Goal: Transaction & Acquisition: Purchase product/service

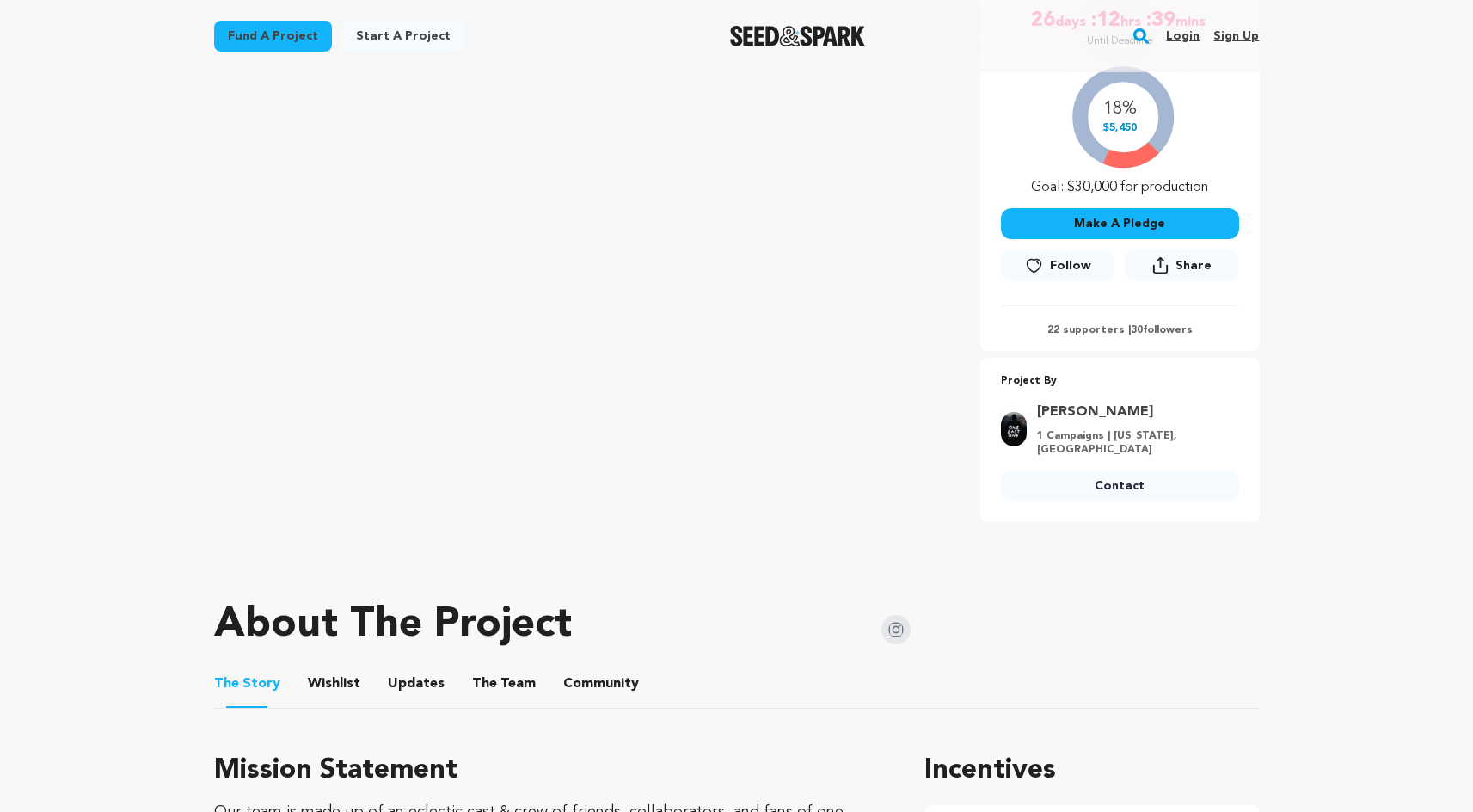
scroll to position [354, 0]
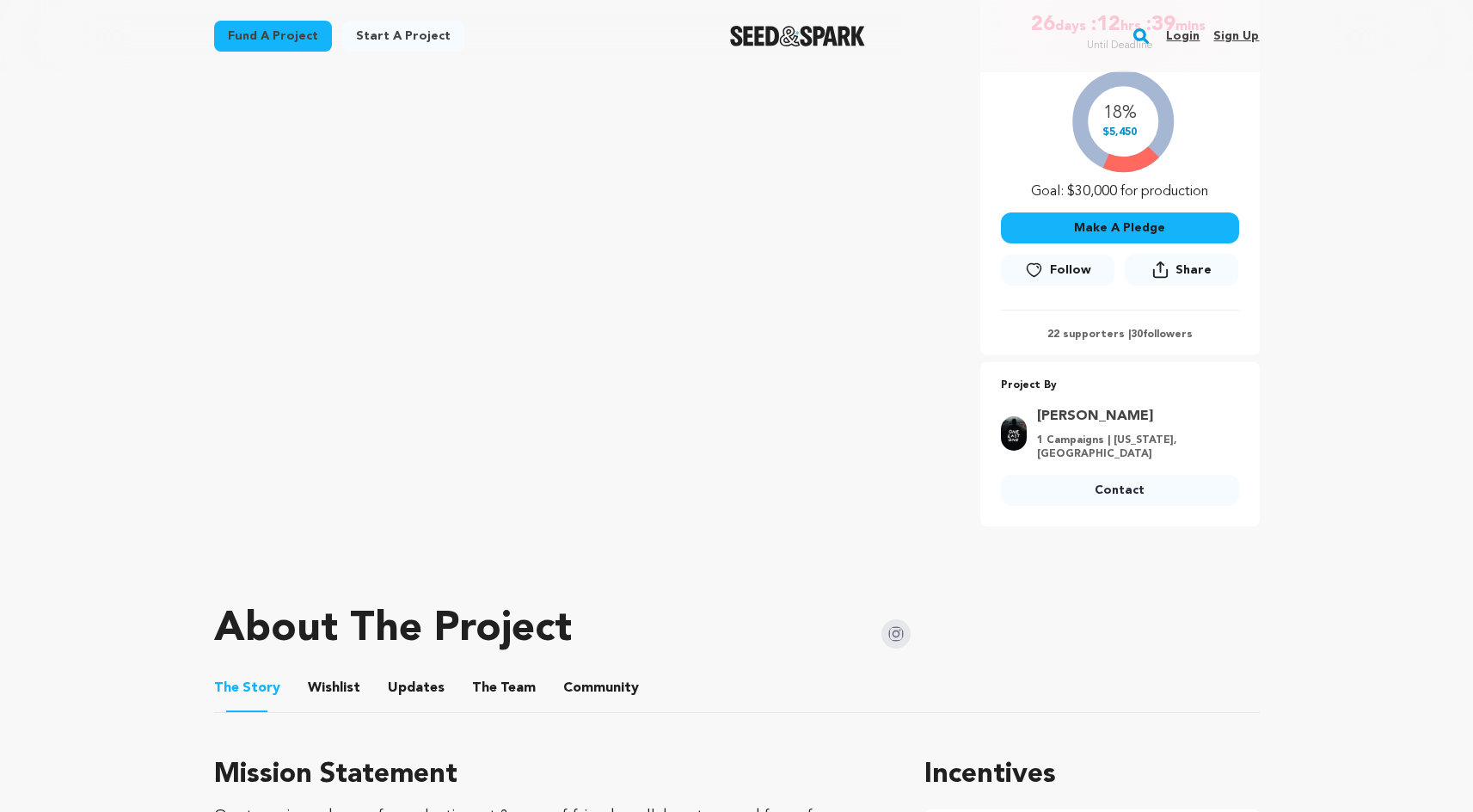
click at [1097, 241] on button "Make A Pledge" at bounding box center [1120, 228] width 238 height 31
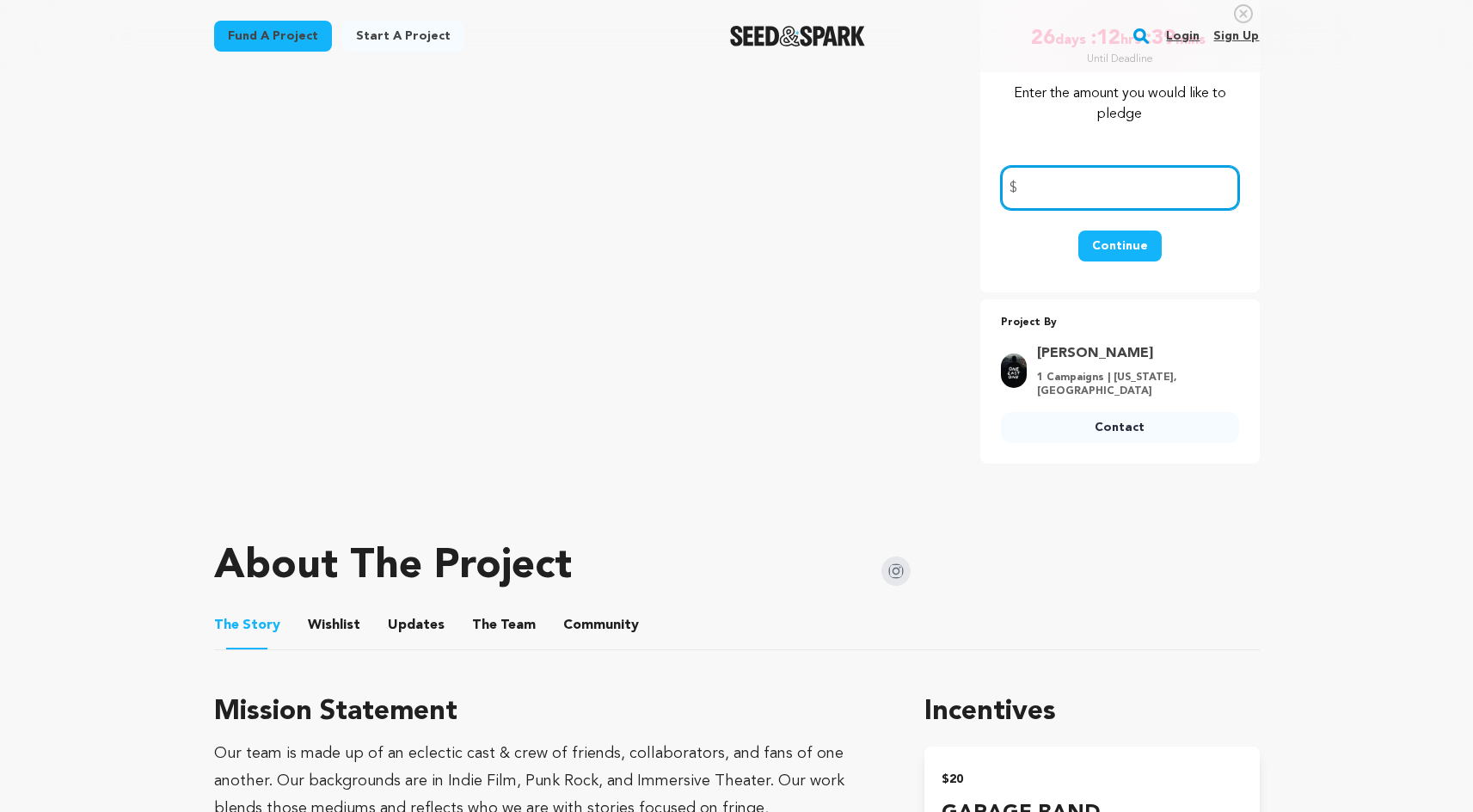
click at [1076, 203] on input "number" at bounding box center [1120, 187] width 238 height 44
type input "100"
click at [1110, 248] on button "Continue" at bounding box center [1120, 246] width 83 height 31
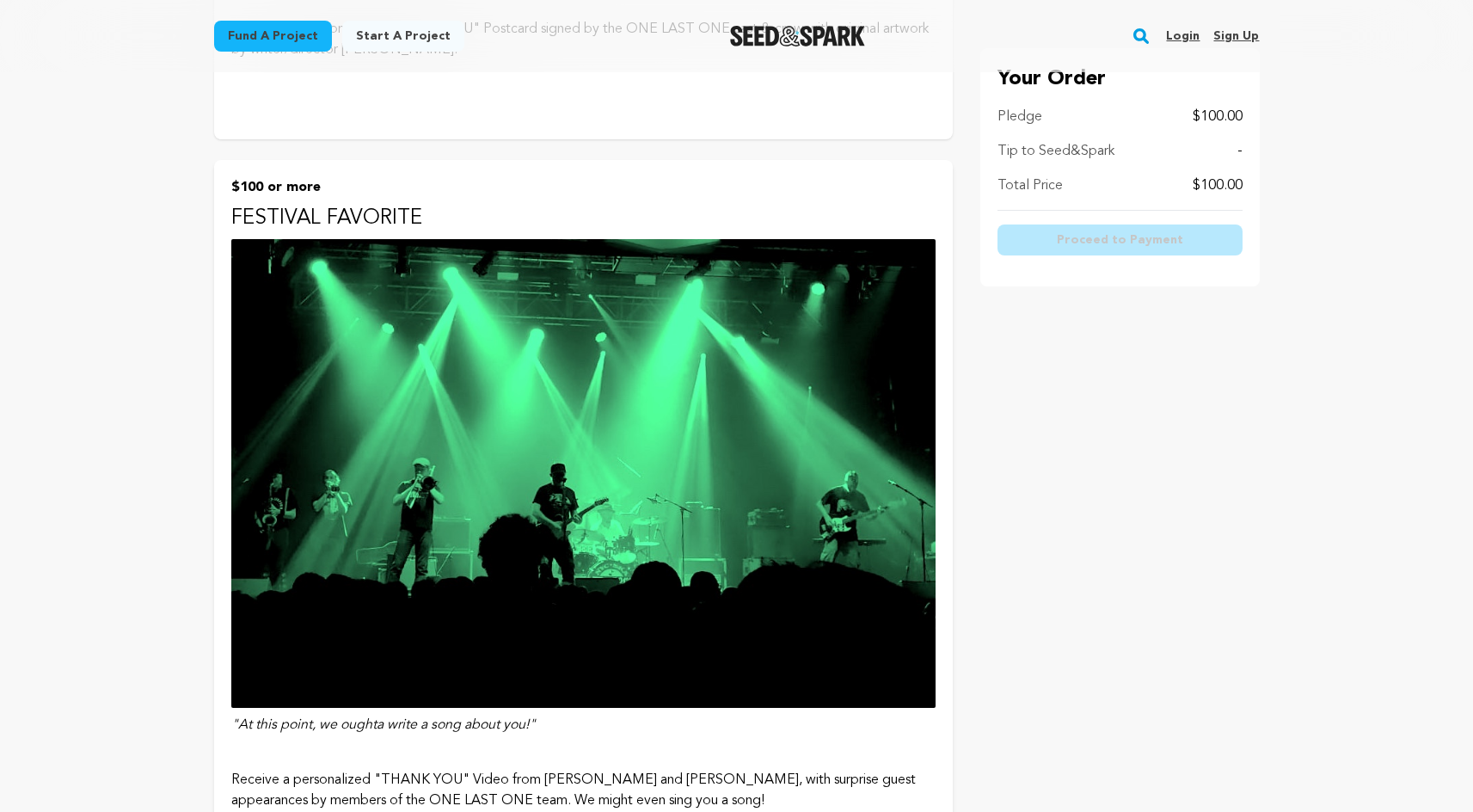
scroll to position [2682, 0]
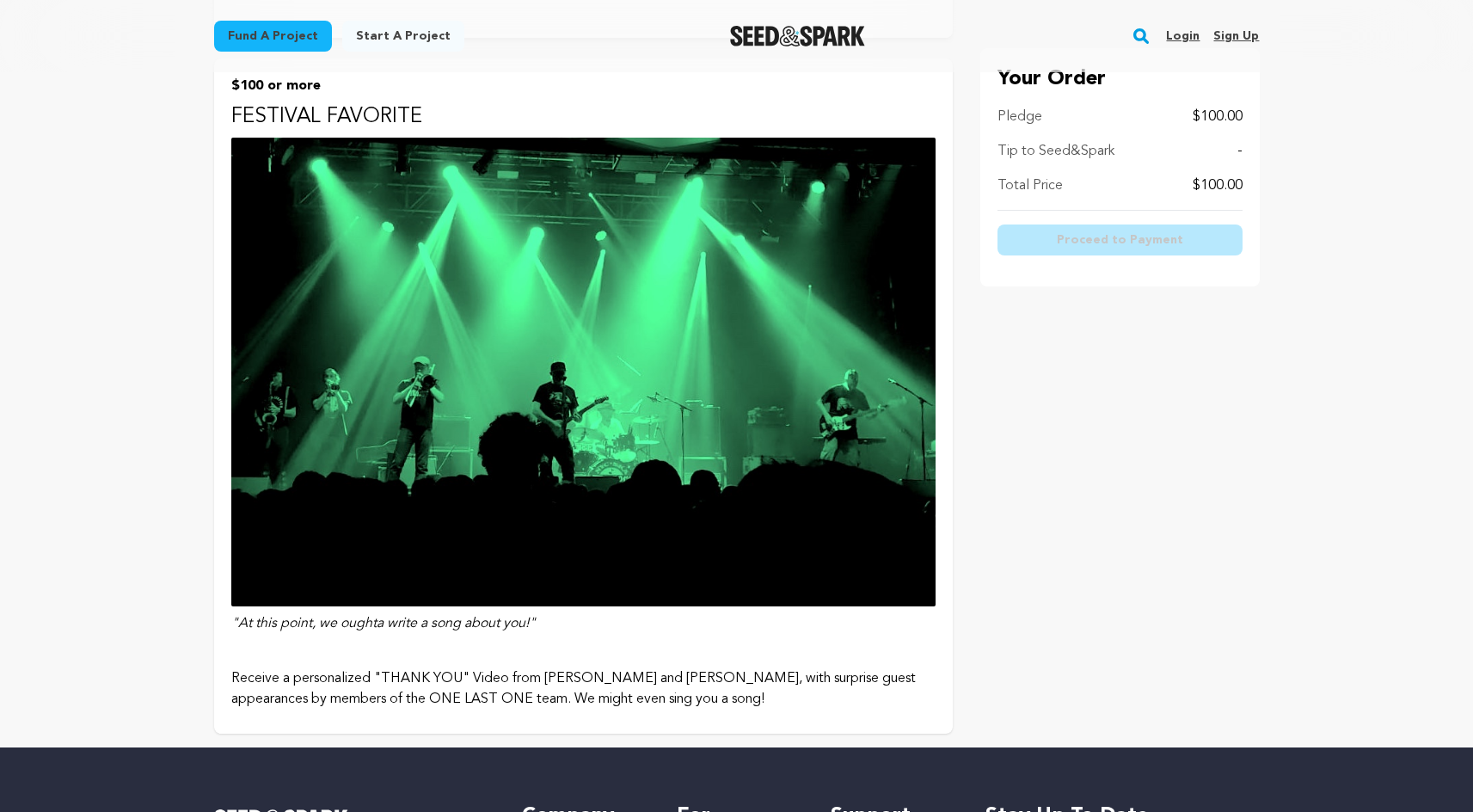
click at [521, 476] on img at bounding box center [583, 372] width 705 height 469
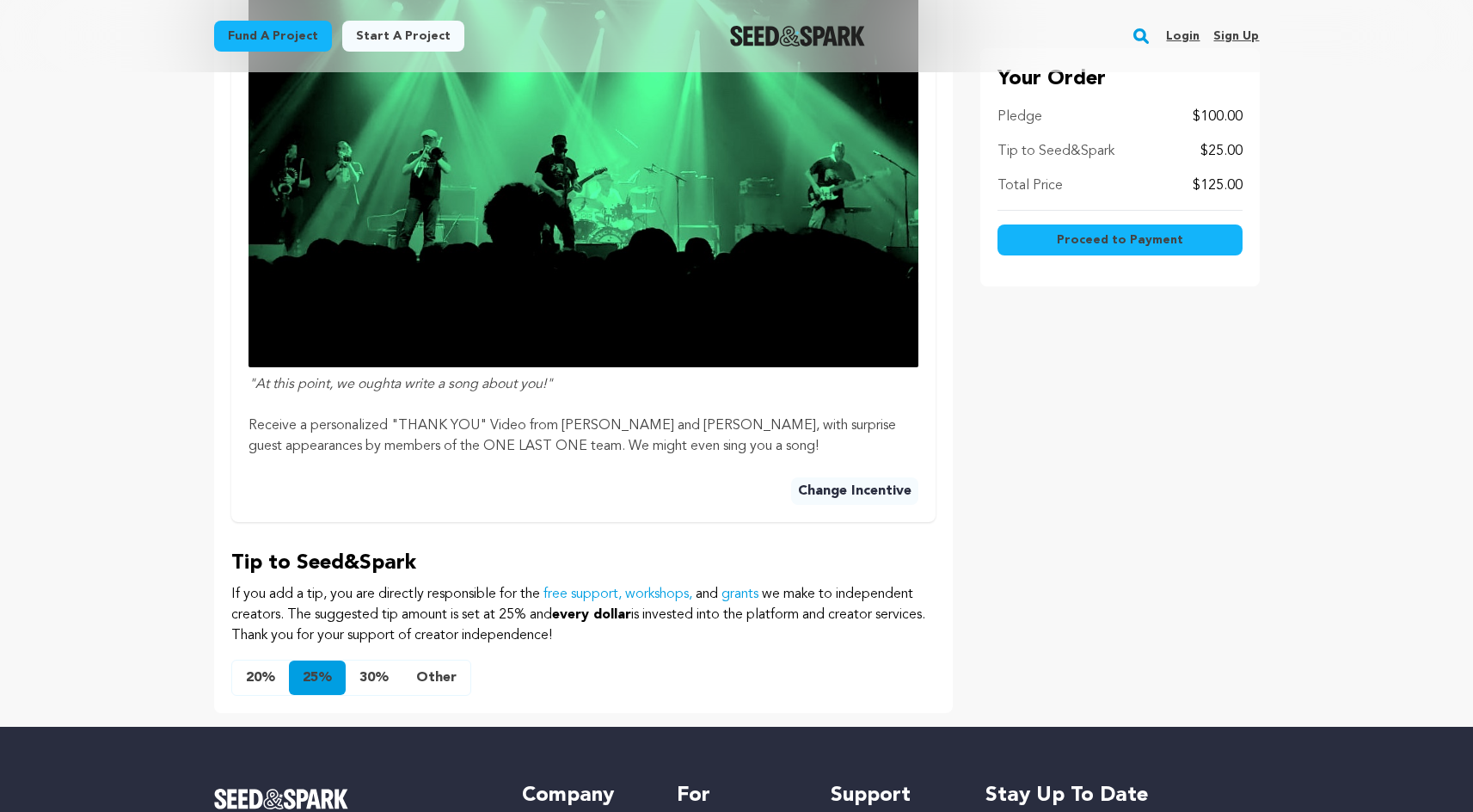
scroll to position [948, 0]
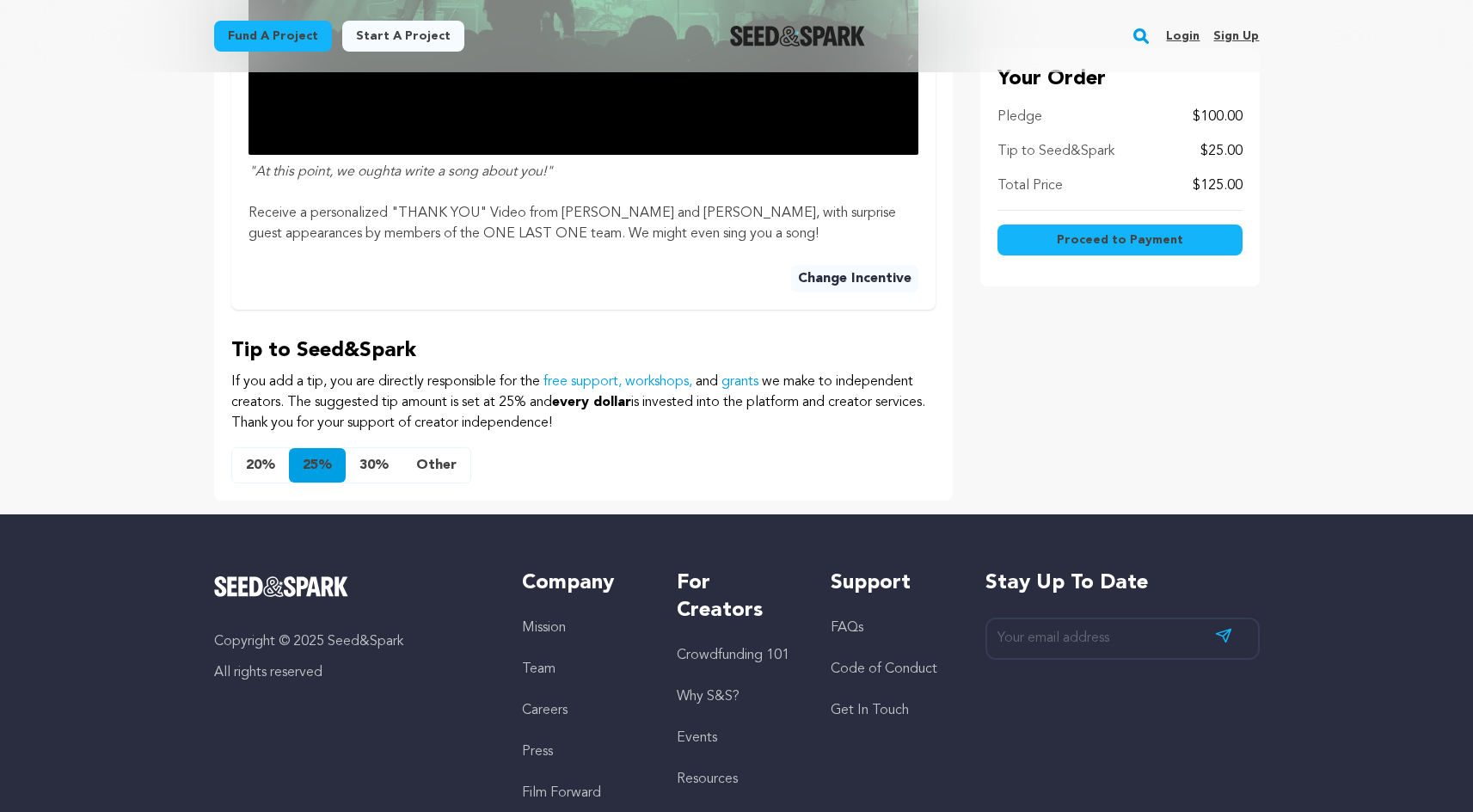
click at [434, 464] on button "Other" at bounding box center [436, 464] width 68 height 34
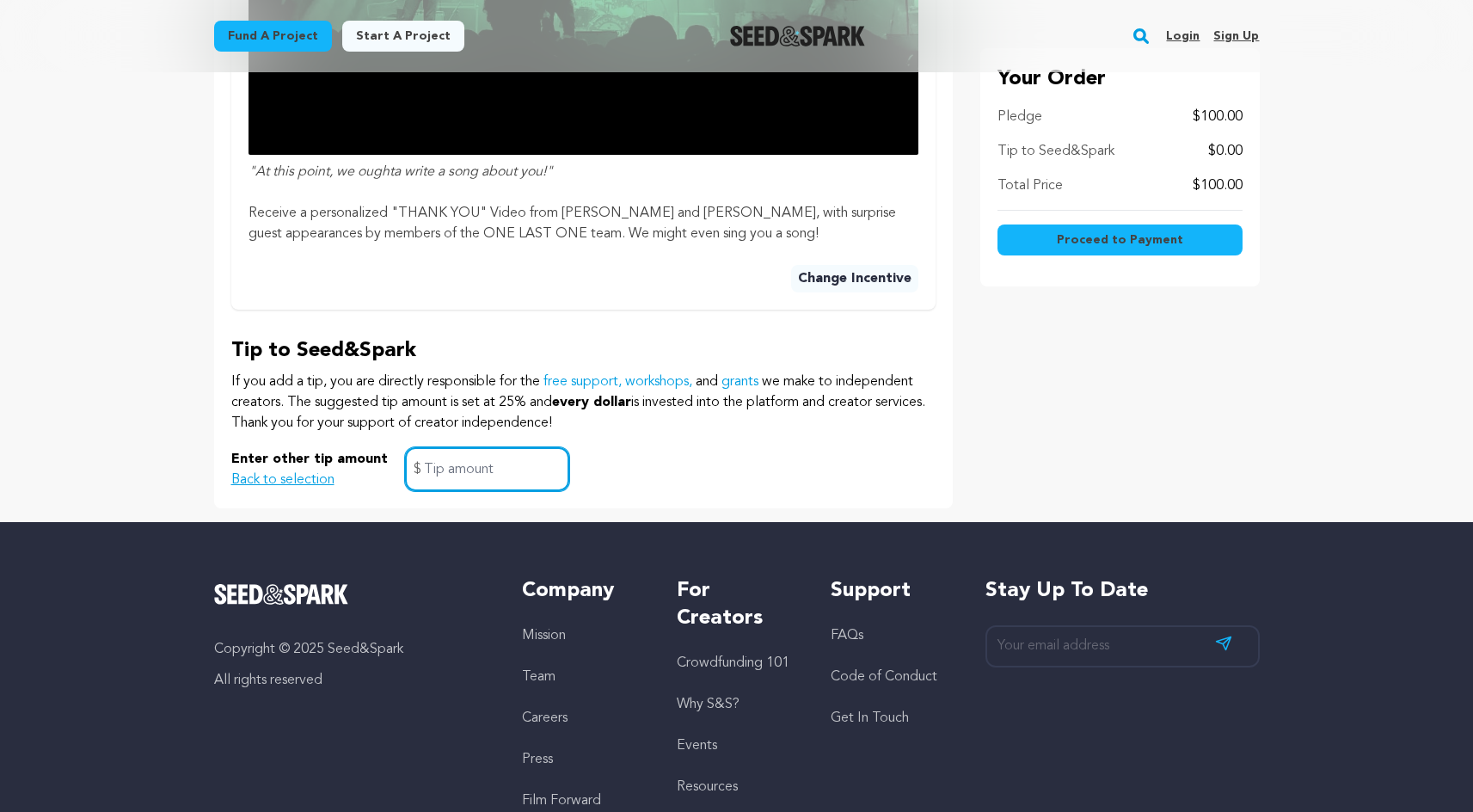
click at [508, 474] on input "text" at bounding box center [487, 468] width 165 height 44
type input "7"
type input "5"
click at [768, 441] on div "Tip to Seed&Spark If you add a tip, you are directly responsible for the free s…" at bounding box center [583, 414] width 705 height 154
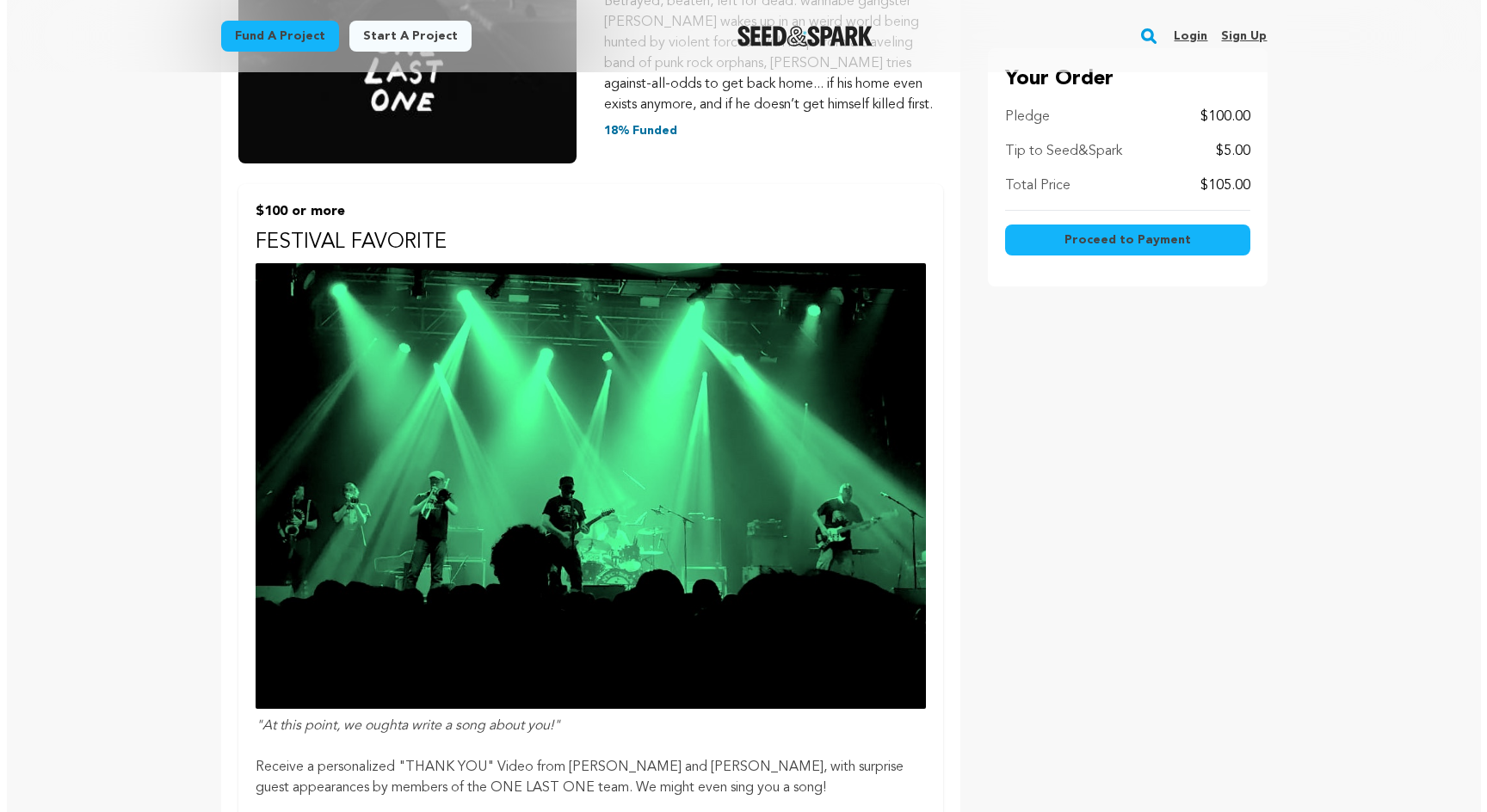
scroll to position [19, 0]
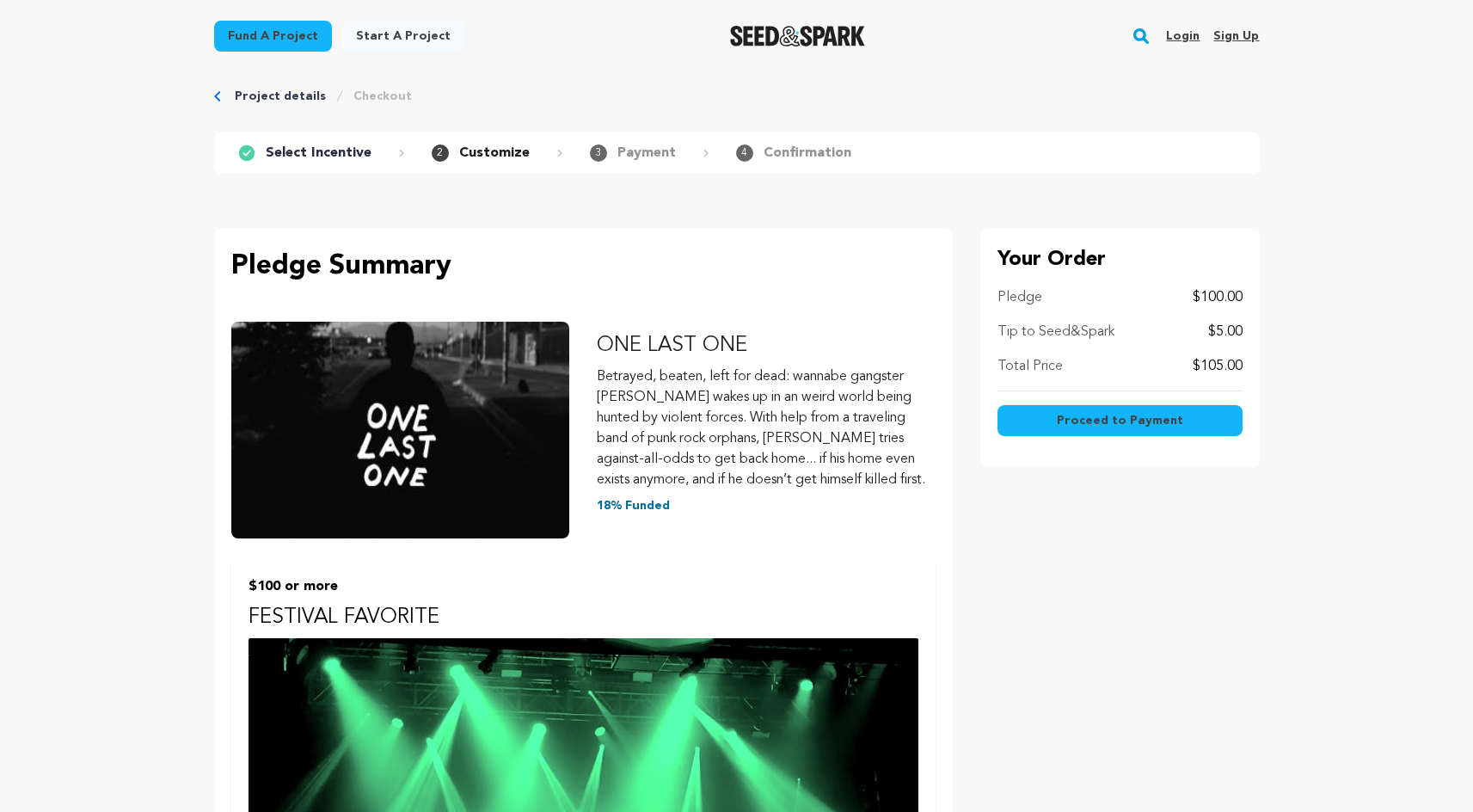
click at [1097, 410] on button "Proceed to Payment" at bounding box center [1119, 421] width 245 height 31
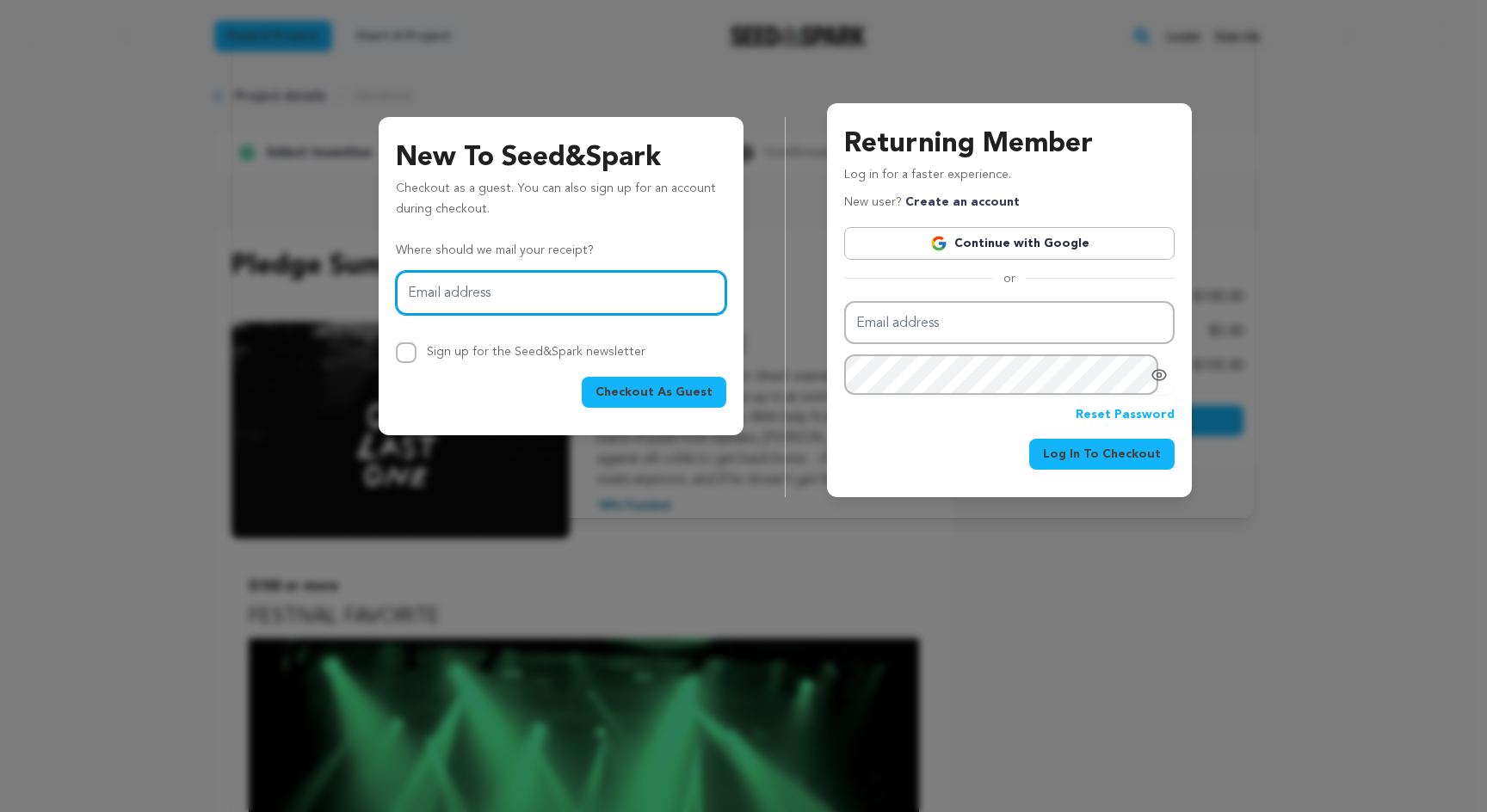
click at [525, 293] on input "Email address" at bounding box center [560, 293] width 331 height 44
click at [530, 282] on input "Email address" at bounding box center [560, 293] width 331 height 44
click at [585, 231] on div "New To Seed&Spark Checkout as a guest. You can also sign up for an account duri…" at bounding box center [560, 272] width 331 height 270
click at [581, 299] on input "Email address" at bounding box center [560, 293] width 331 height 44
click at [598, 248] on p "Where should we mail your receipt?" at bounding box center [560, 250] width 331 height 20
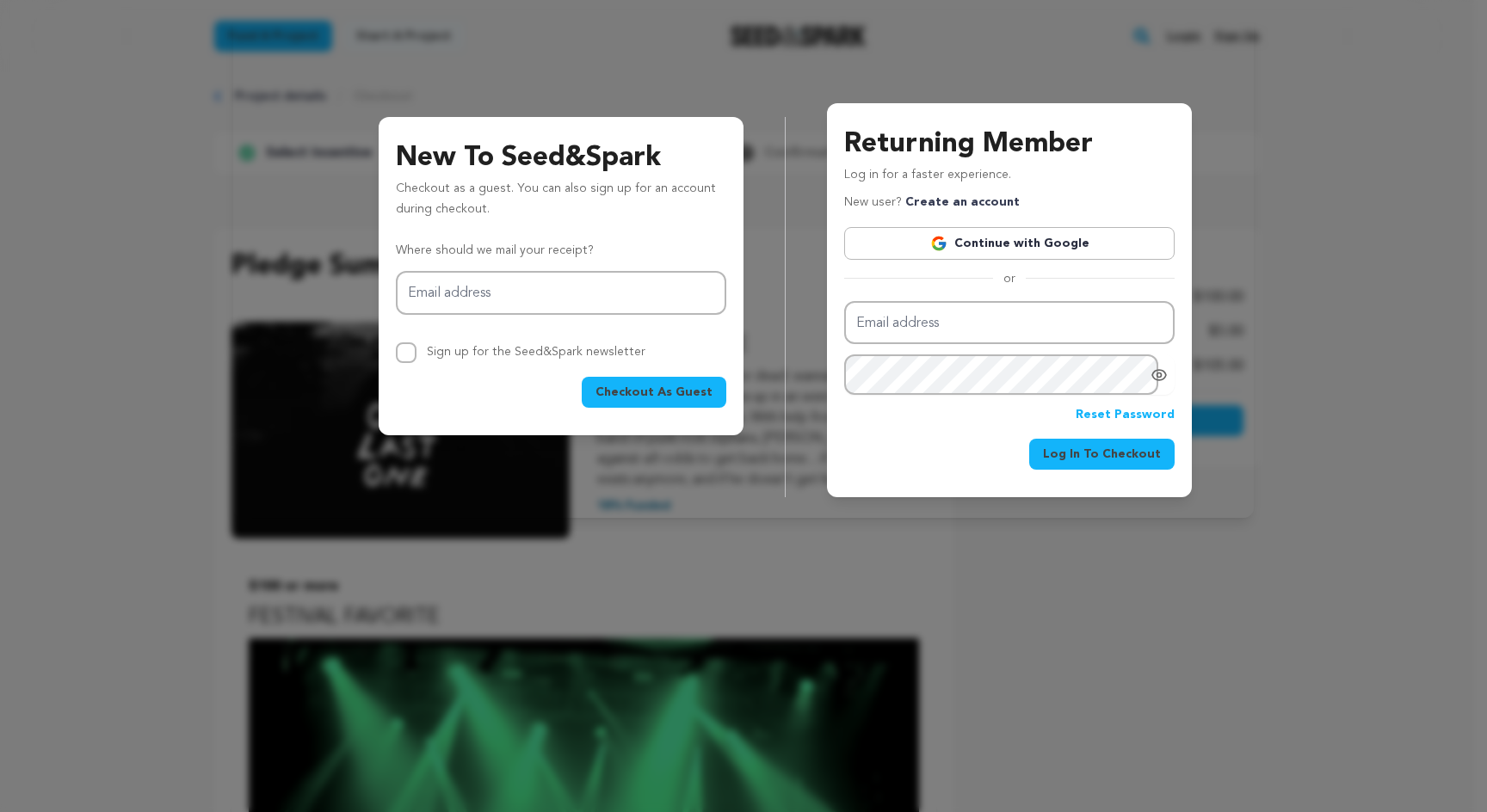
click at [1067, 245] on link "Continue with Google" at bounding box center [1009, 243] width 331 height 33
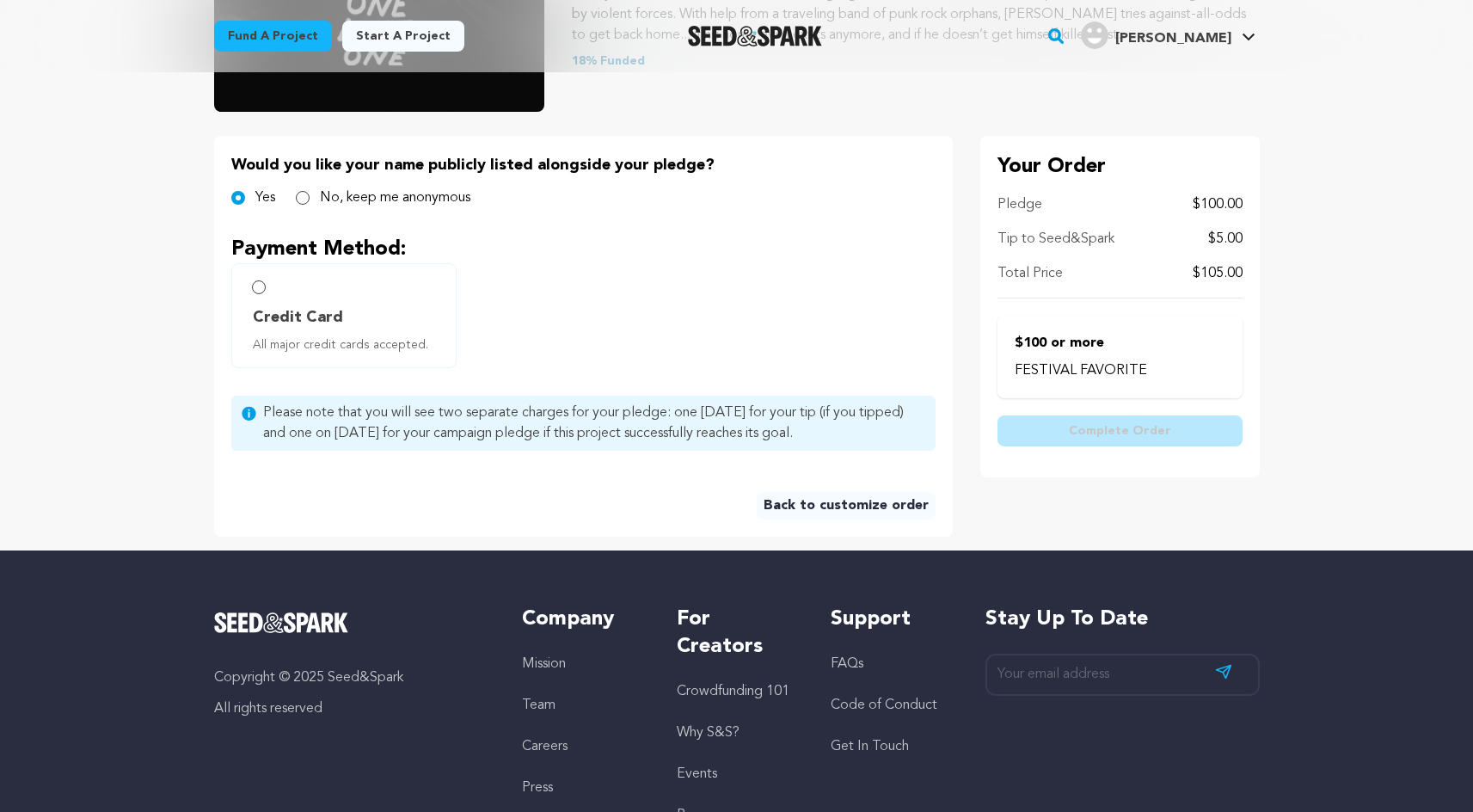
scroll to position [371, 0]
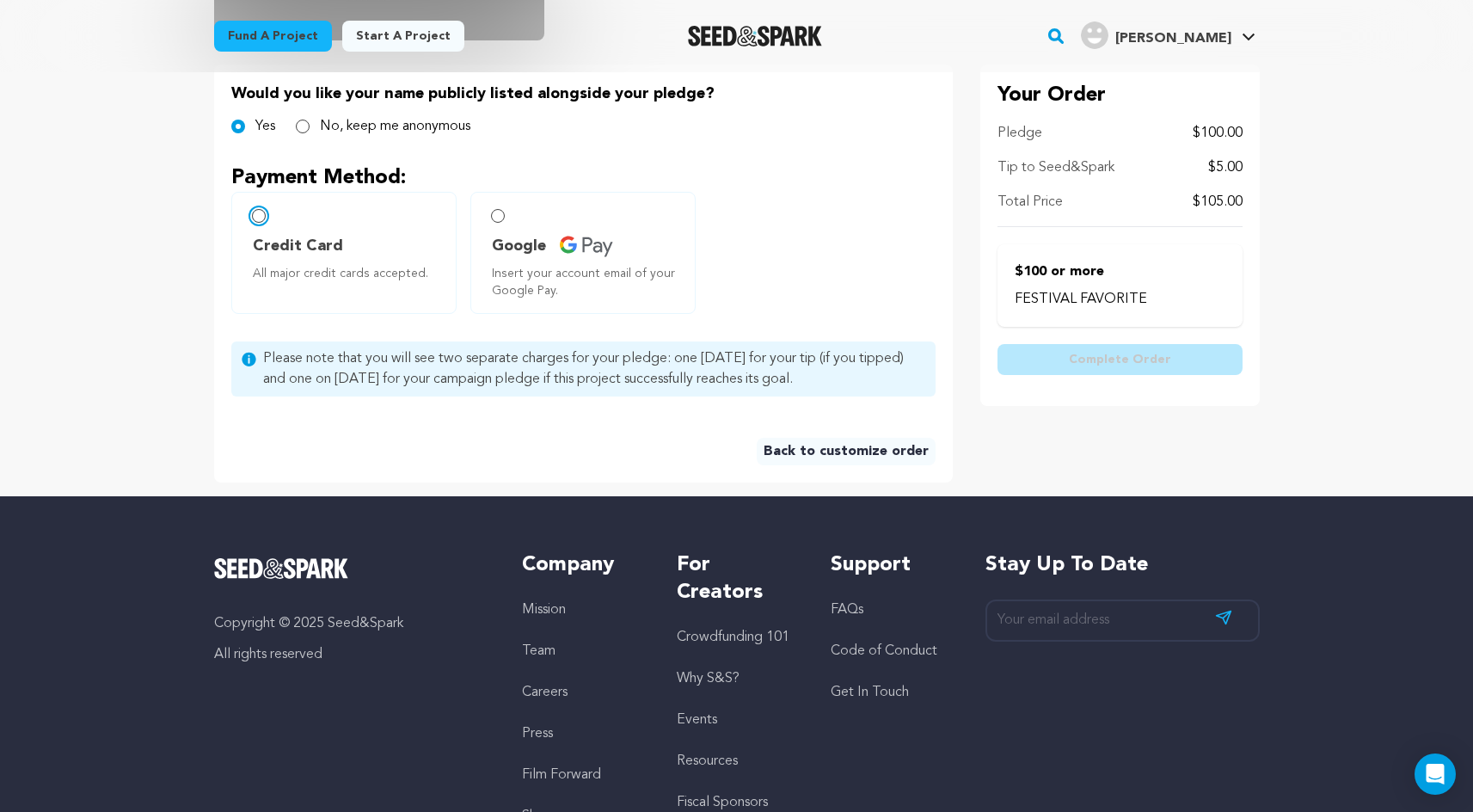
click at [256, 221] on input "Credit Card All major credit cards accepted." at bounding box center [259, 216] width 14 height 14
radio input "false"
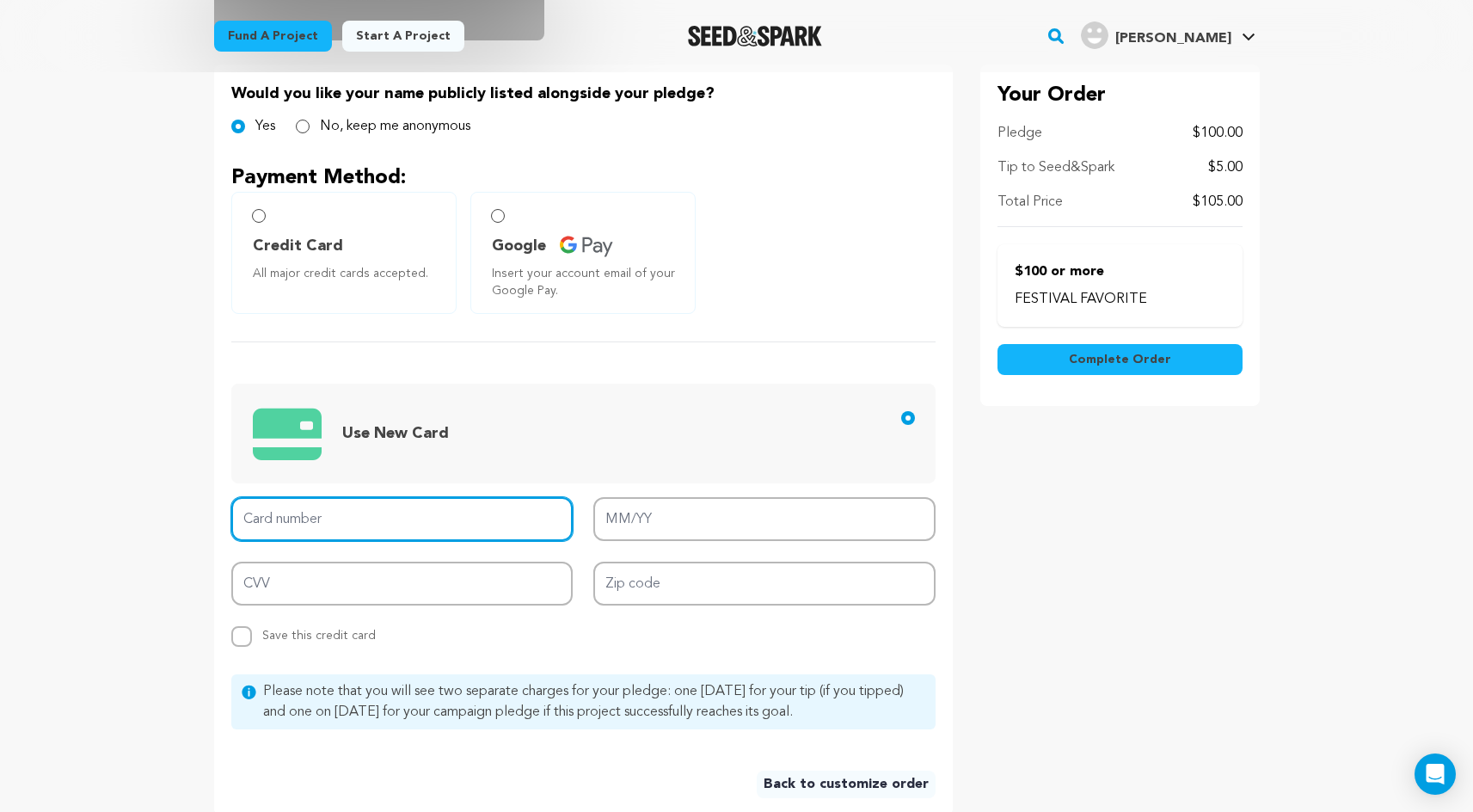
click at [371, 512] on input "Card number" at bounding box center [402, 518] width 342 height 44
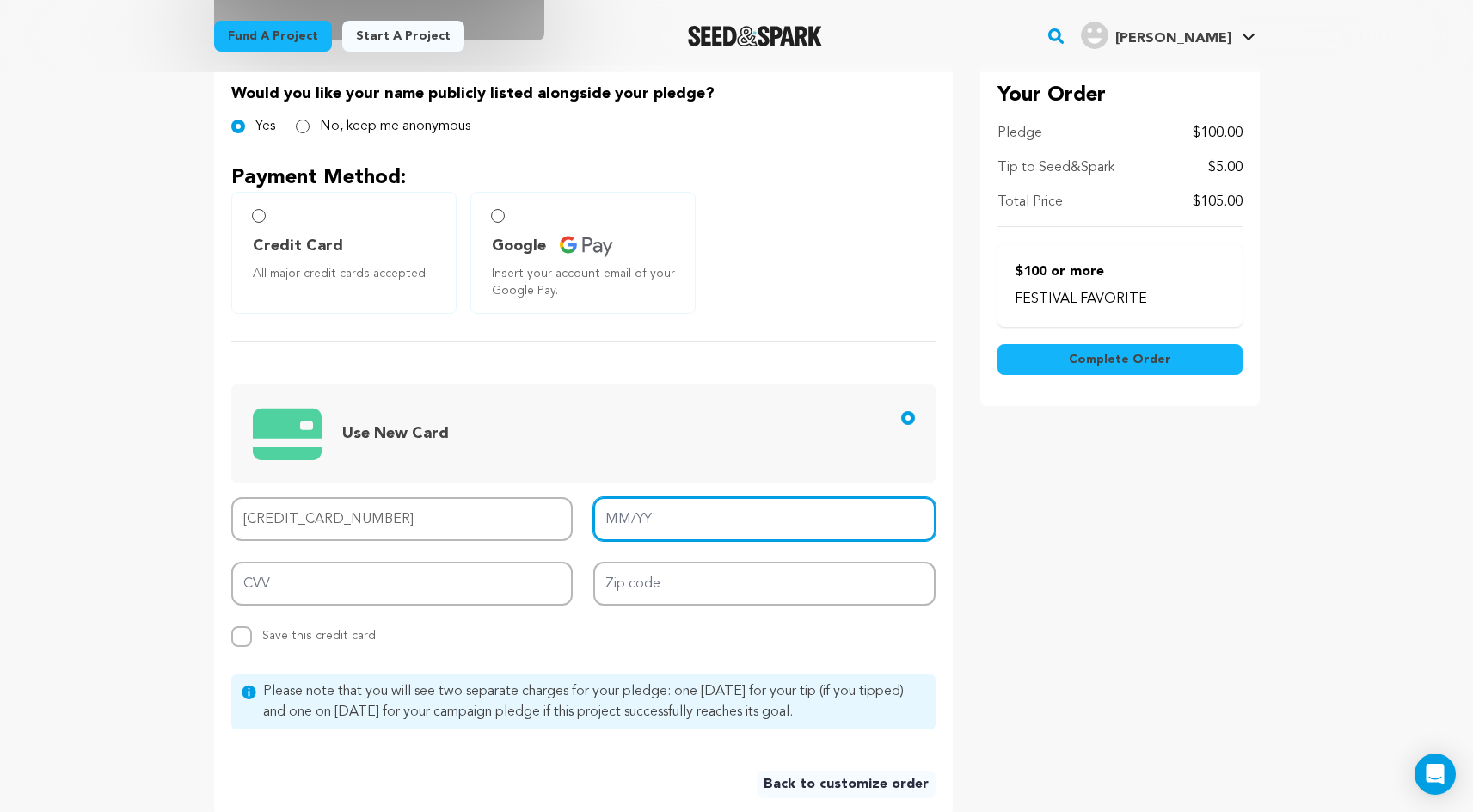
type input "4246 8990 1803 3747"
type input "04/27"
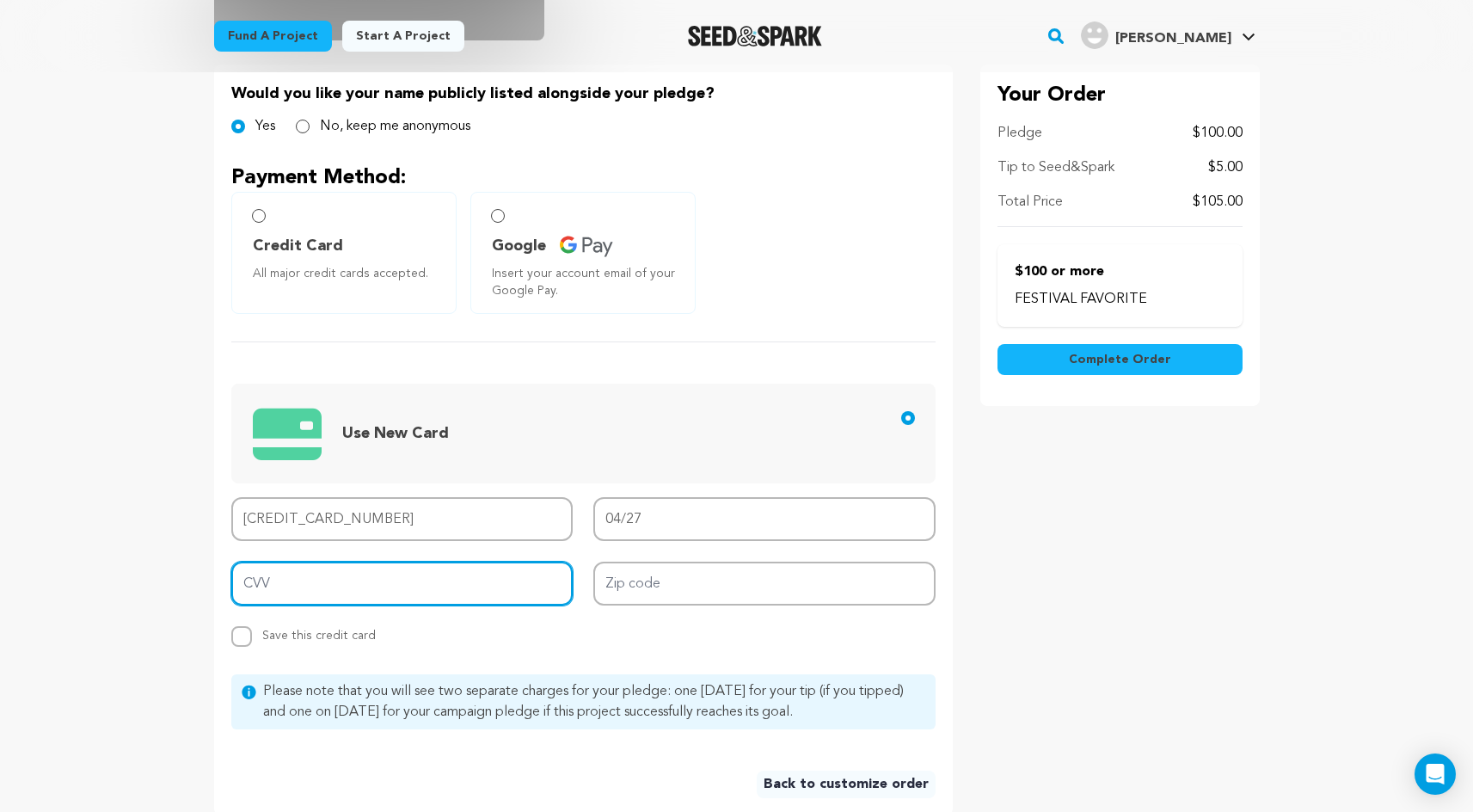
type input "275"
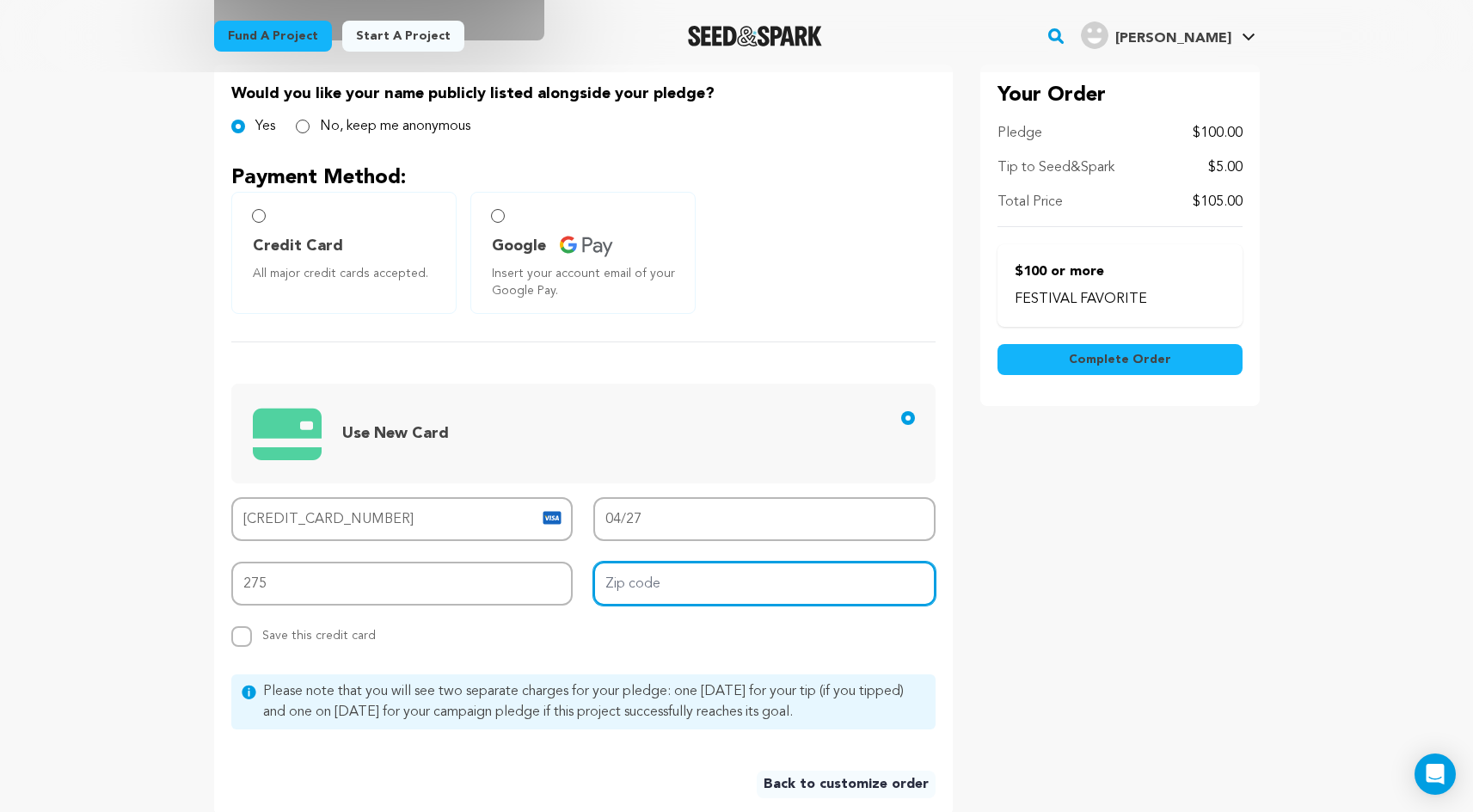
click at [626, 588] on input "Zip code" at bounding box center [764, 583] width 342 height 44
type input "91361"
click at [127, 565] on main "Fund a project Start a project Search" at bounding box center [736, 456] width 1473 height 1655
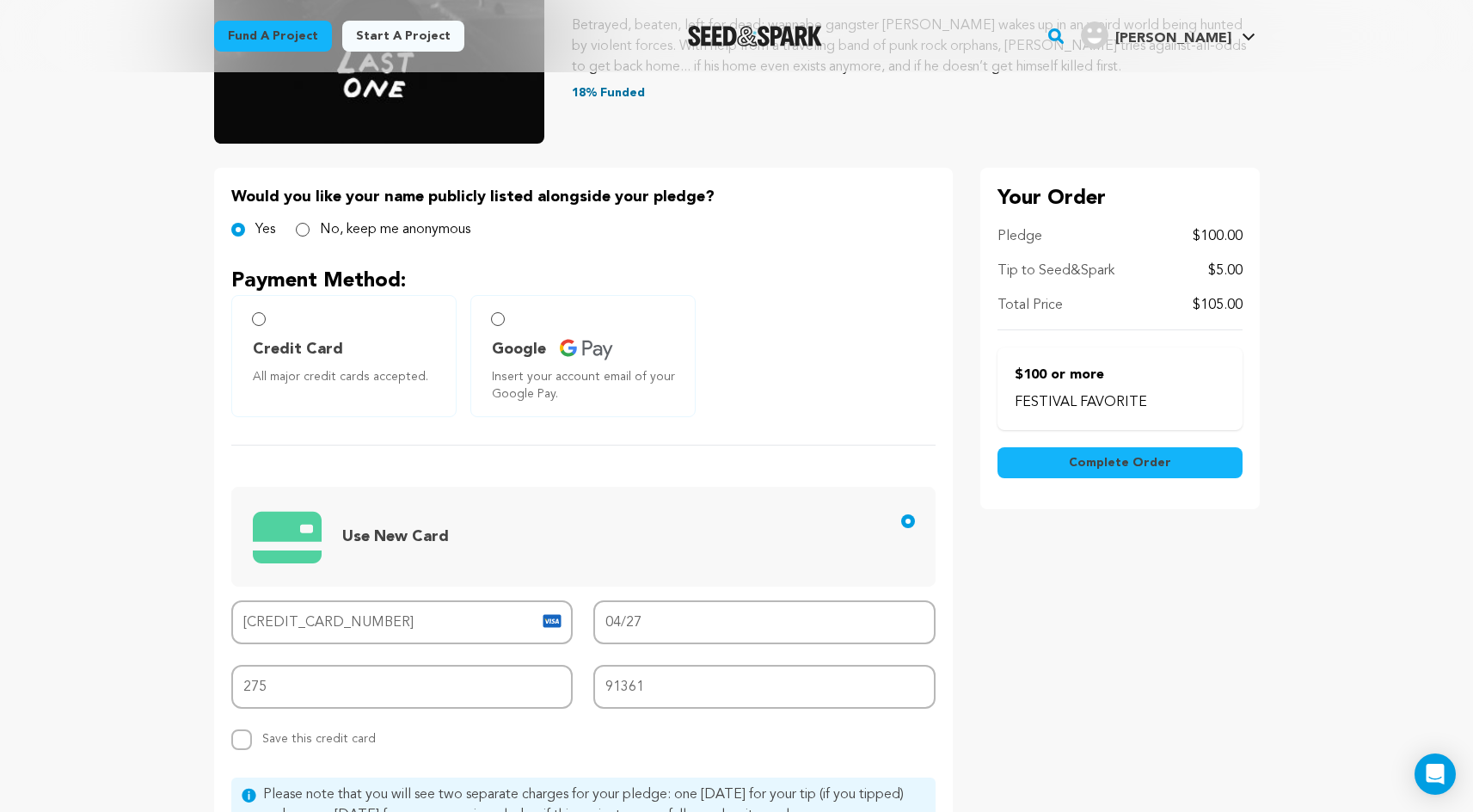
scroll to position [4, 0]
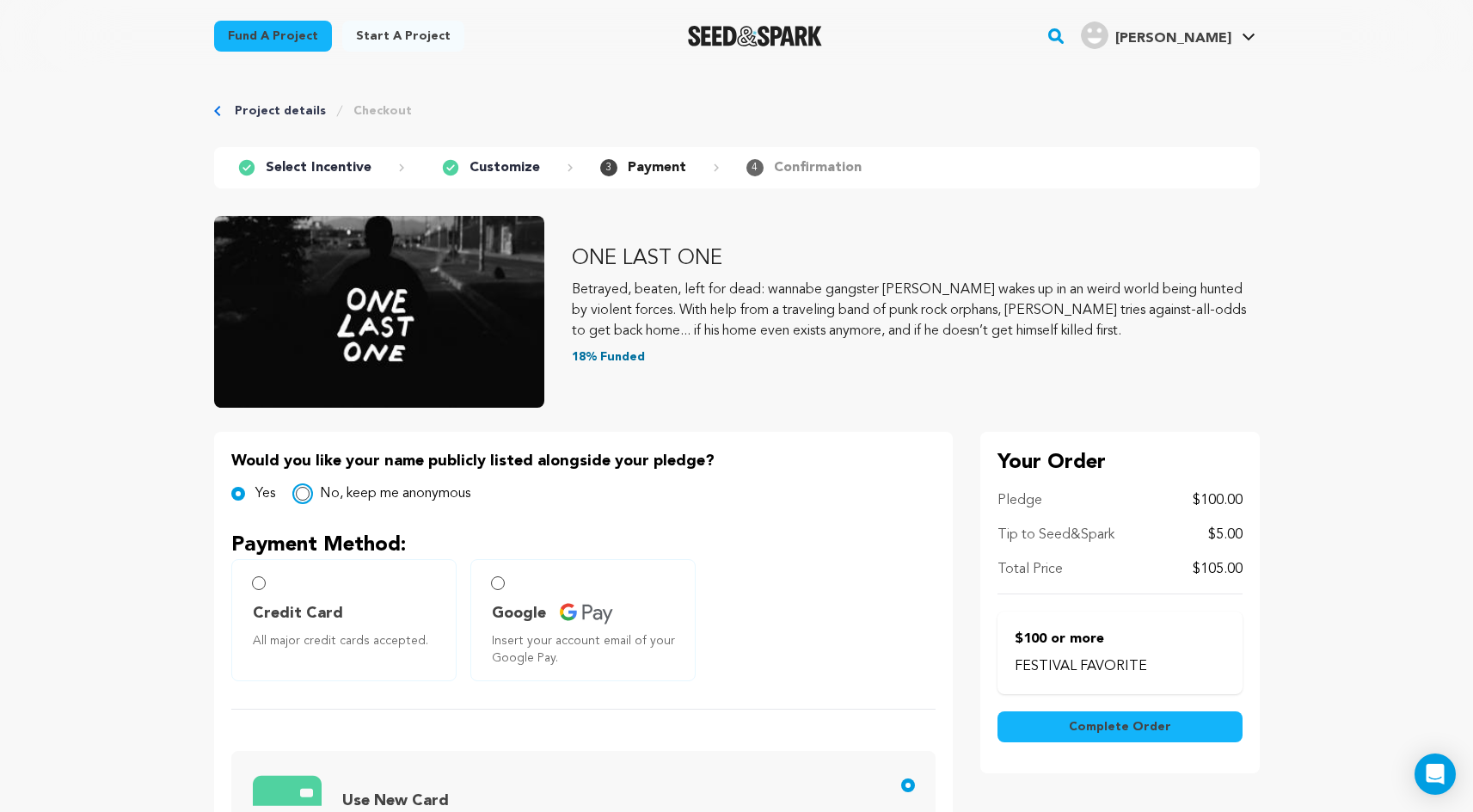
click at [300, 493] on input "No, keep me anonymous" at bounding box center [302, 493] width 14 height 14
radio input "true"
click at [252, 491] on div "Yes" at bounding box center [253, 493] width 44 height 20
click at [234, 492] on input "Yes" at bounding box center [238, 493] width 14 height 14
radio input "true"
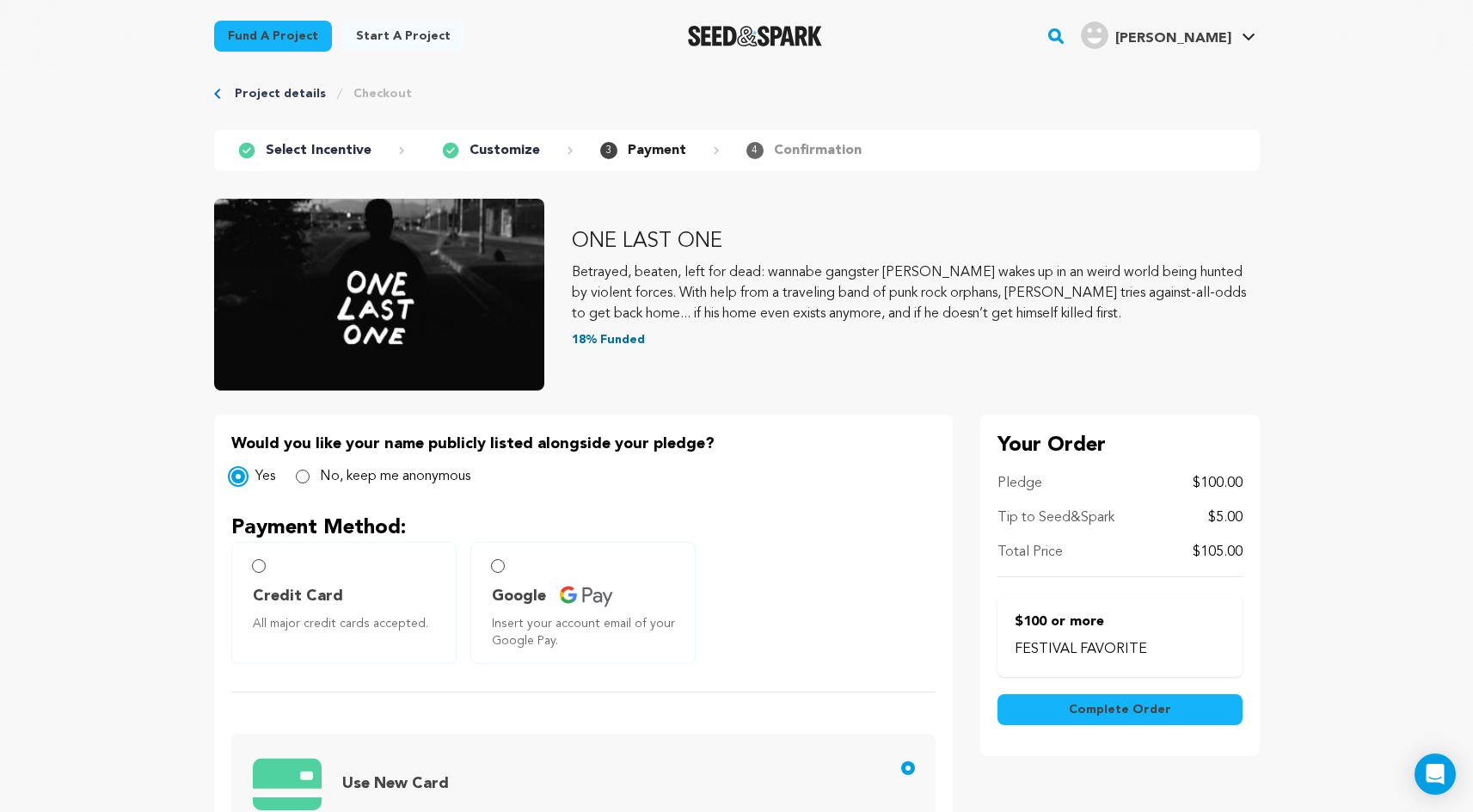
scroll to position [0, 0]
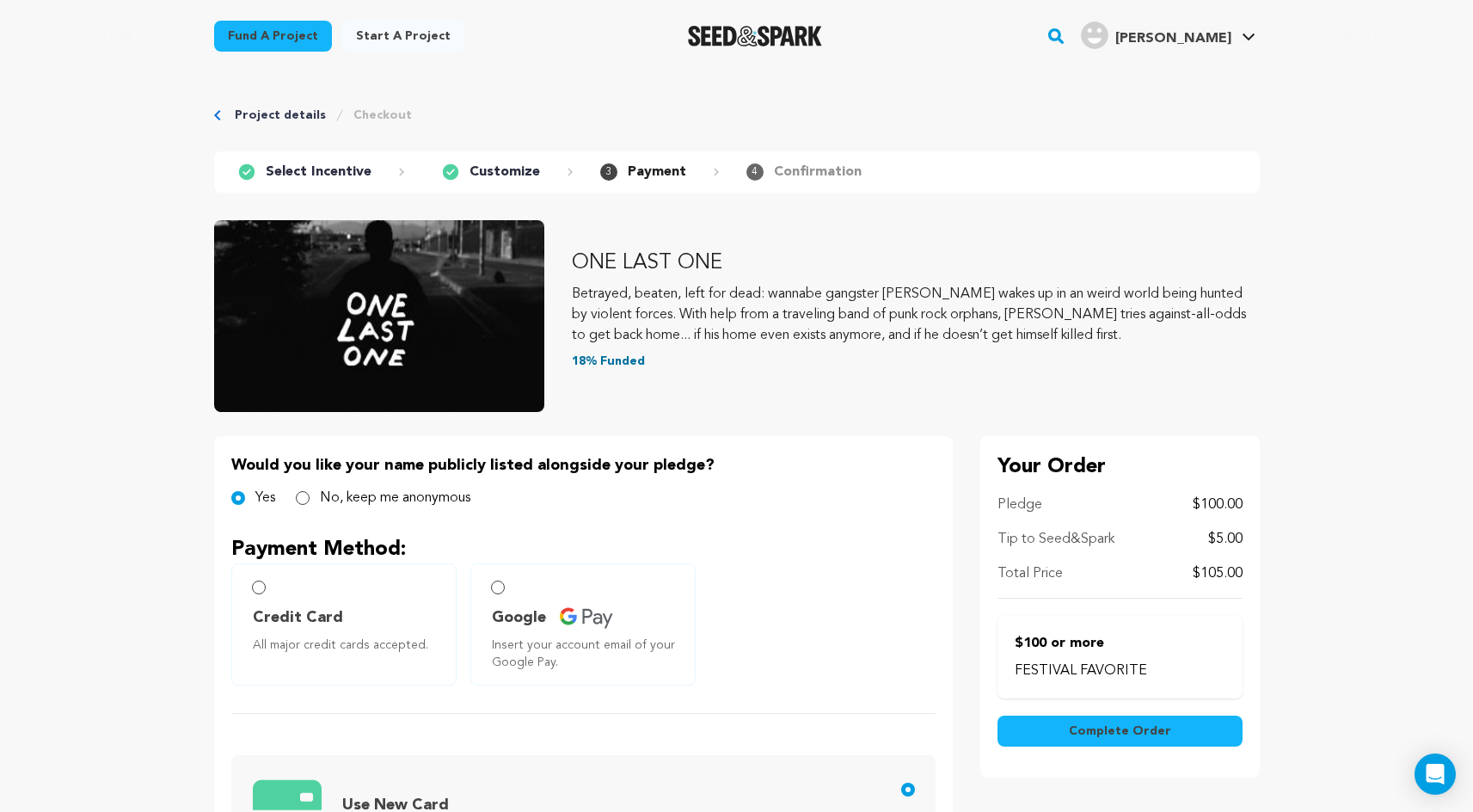
click at [1236, 38] on link "Flud M. Flud M." at bounding box center [1168, 34] width 181 height 31
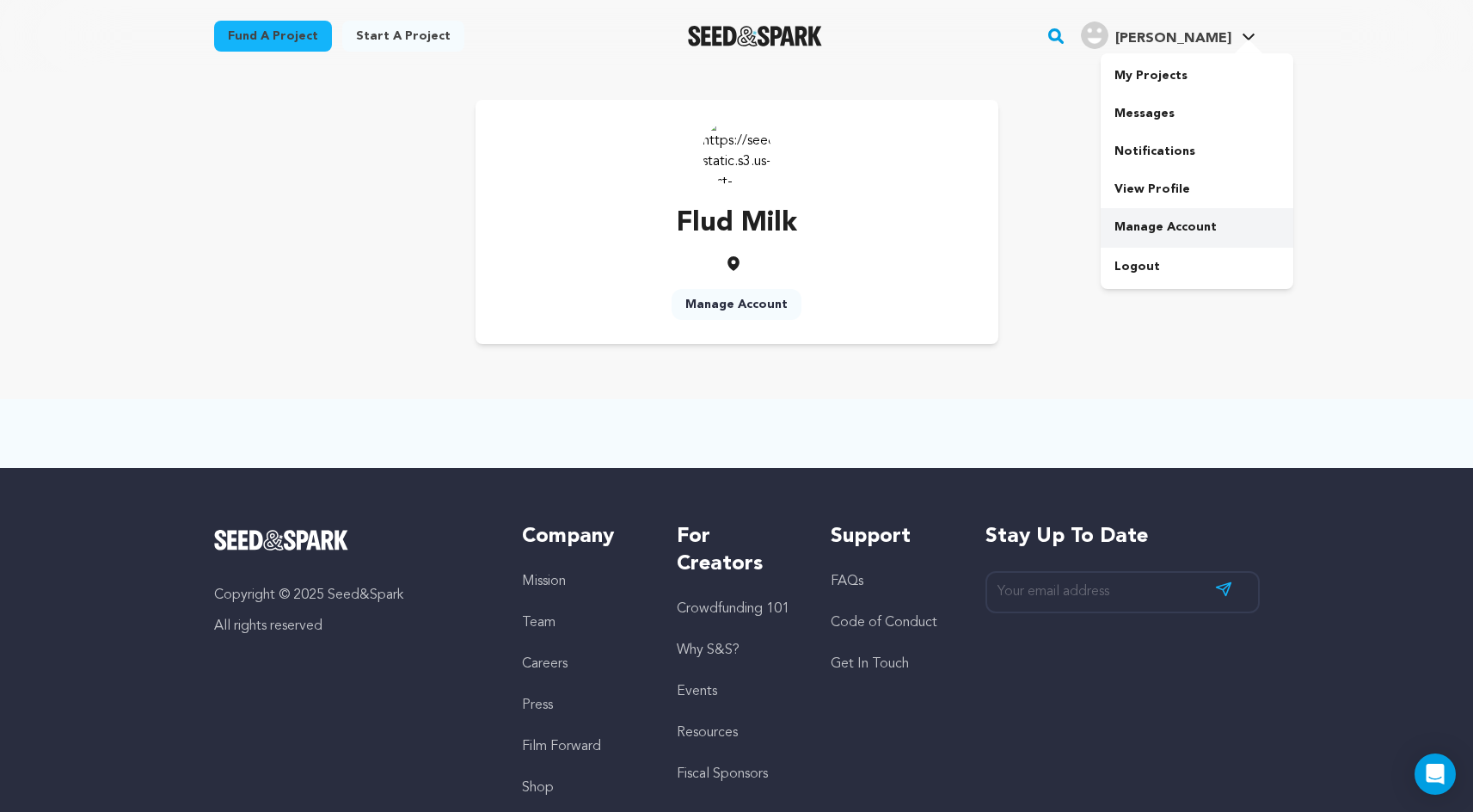
click at [1174, 222] on link "Manage Account" at bounding box center [1197, 227] width 193 height 38
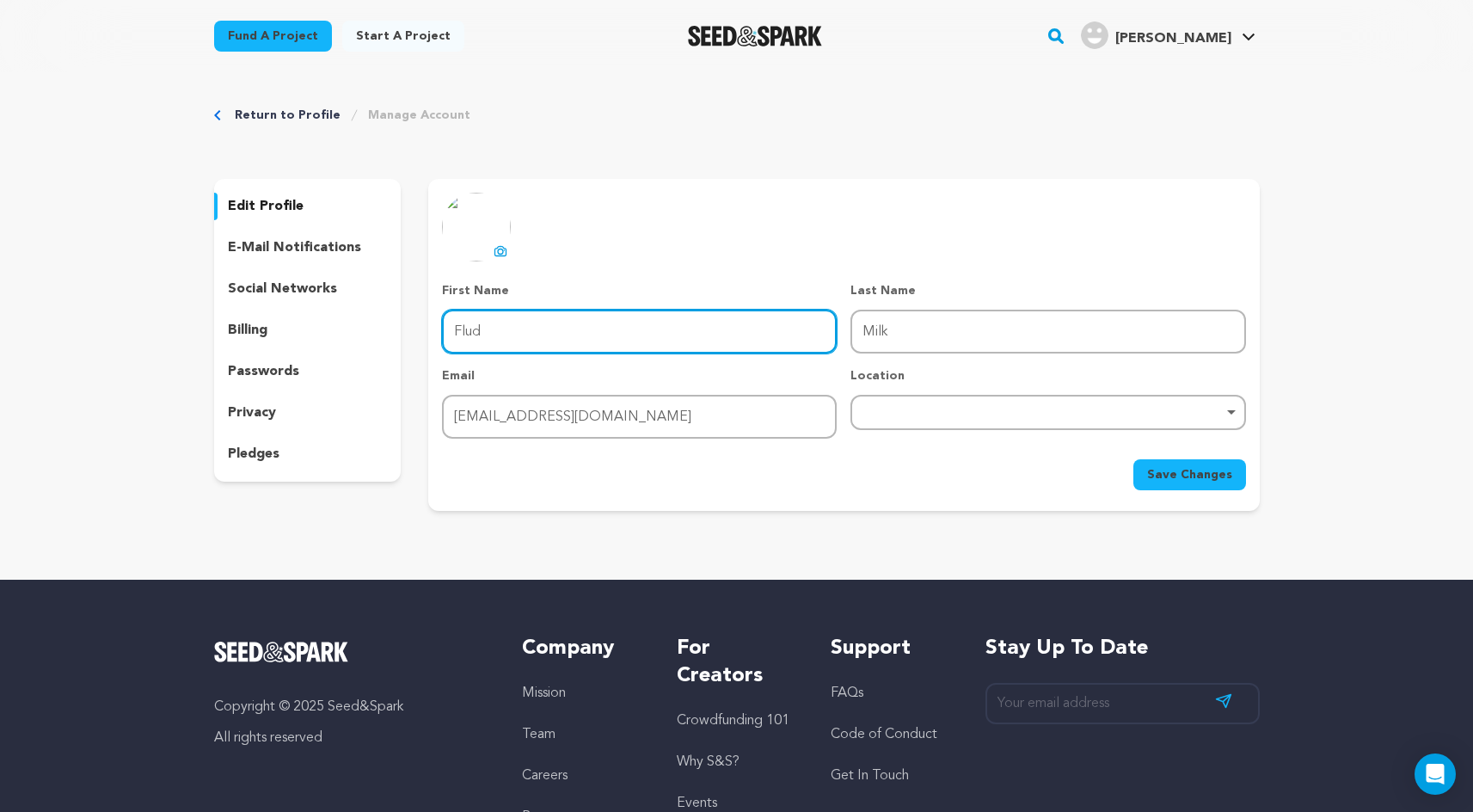
drag, startPoint x: 580, startPoint y: 339, endPoint x: 203, endPoint y: 326, distance: 377.2
click at [203, 326] on div "Return to Profile Manage Account edit profile e-mail notifications social netwo…" at bounding box center [737, 312] width 1101 height 480
type input "Milk"
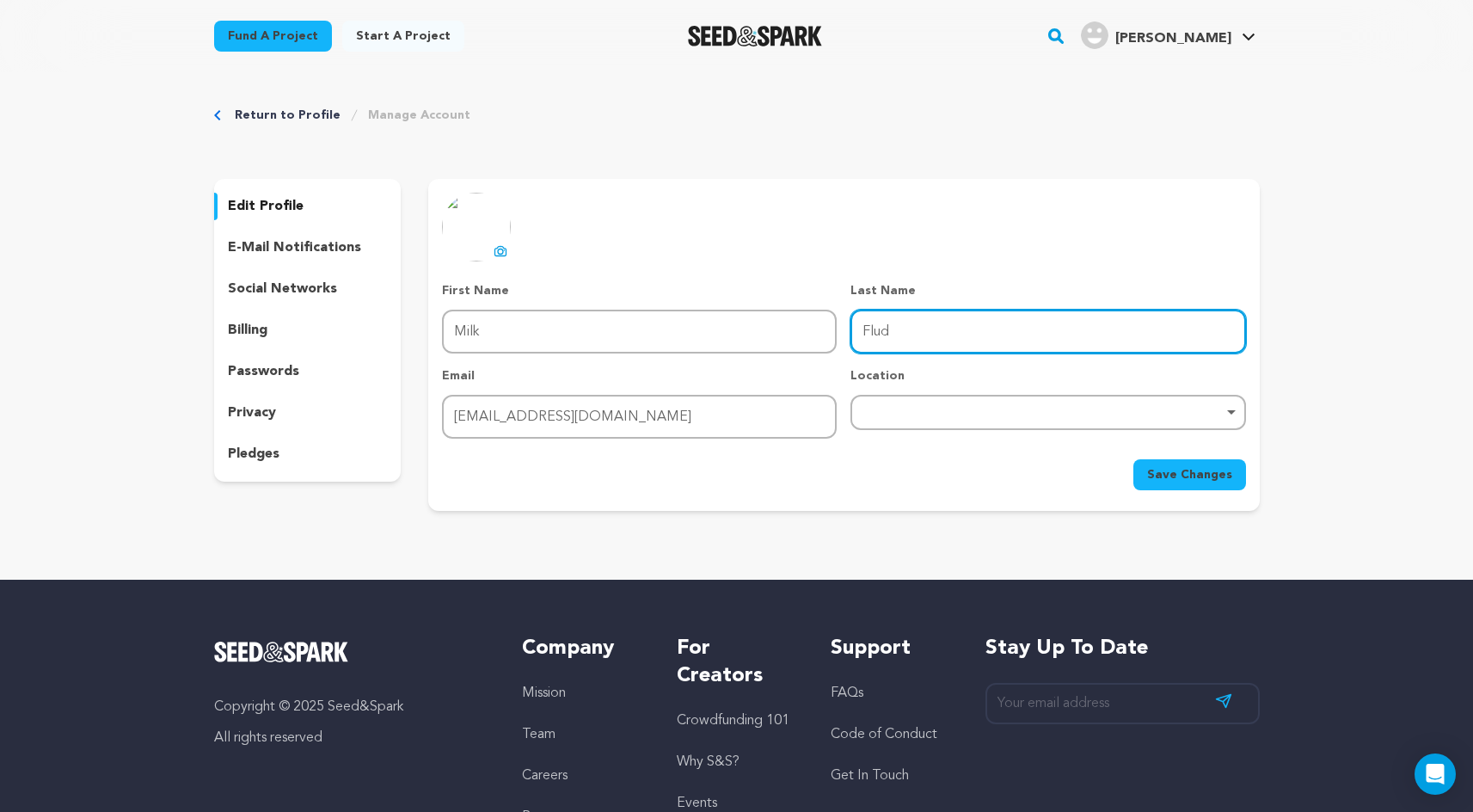
type input "Flud"
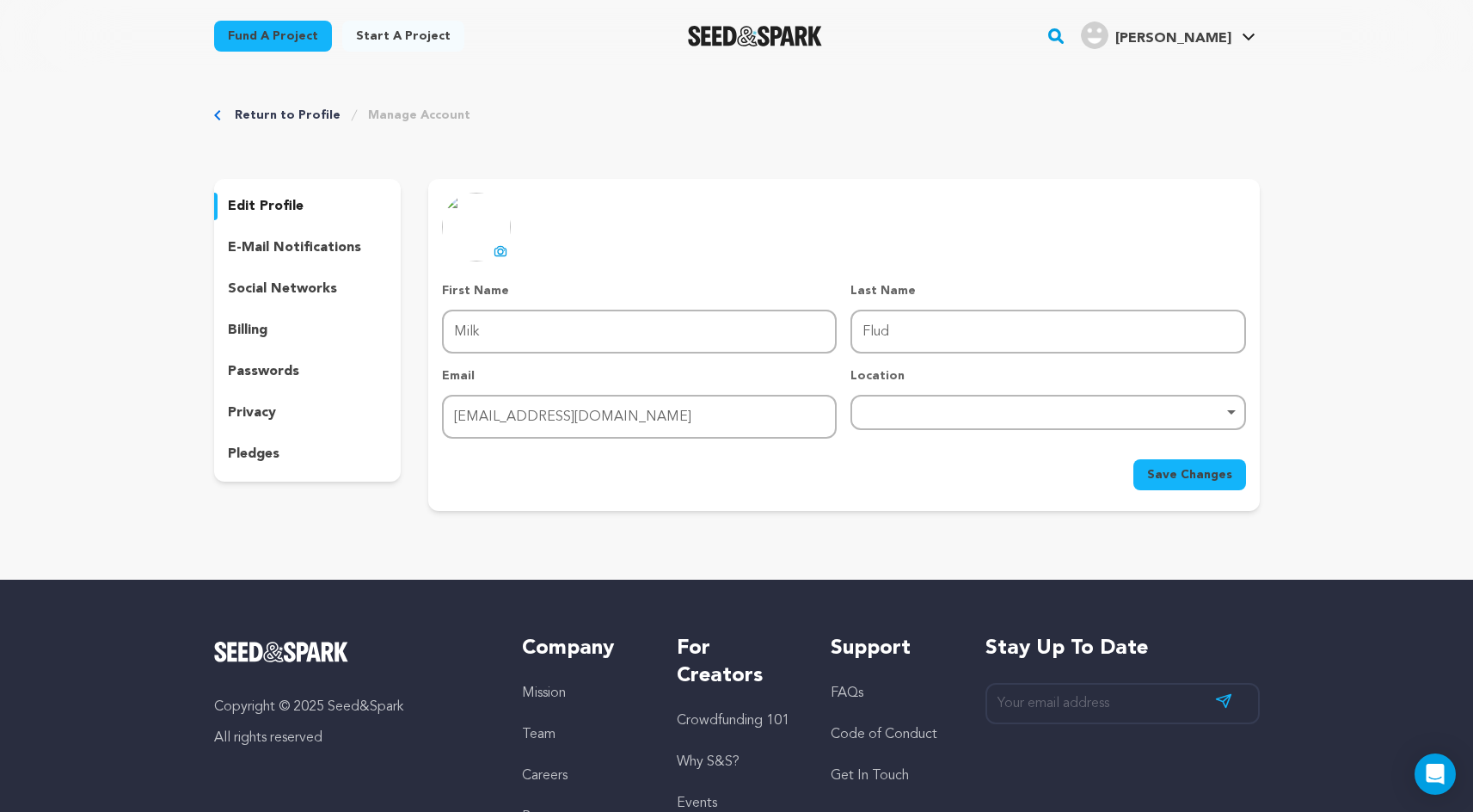
click at [95, 295] on div "Return to Profile Manage Account edit profile e-mail notifications social netwo…" at bounding box center [736, 312] width 1473 height 480
click at [1219, 489] on div "uploading spinner upload profile image First Name First Name Milk Last Name Las…" at bounding box center [843, 345] width 831 height 332
click at [1203, 476] on span "Save Changes" at bounding box center [1190, 475] width 85 height 17
click at [250, 447] on p "pledges" at bounding box center [253, 453] width 51 height 20
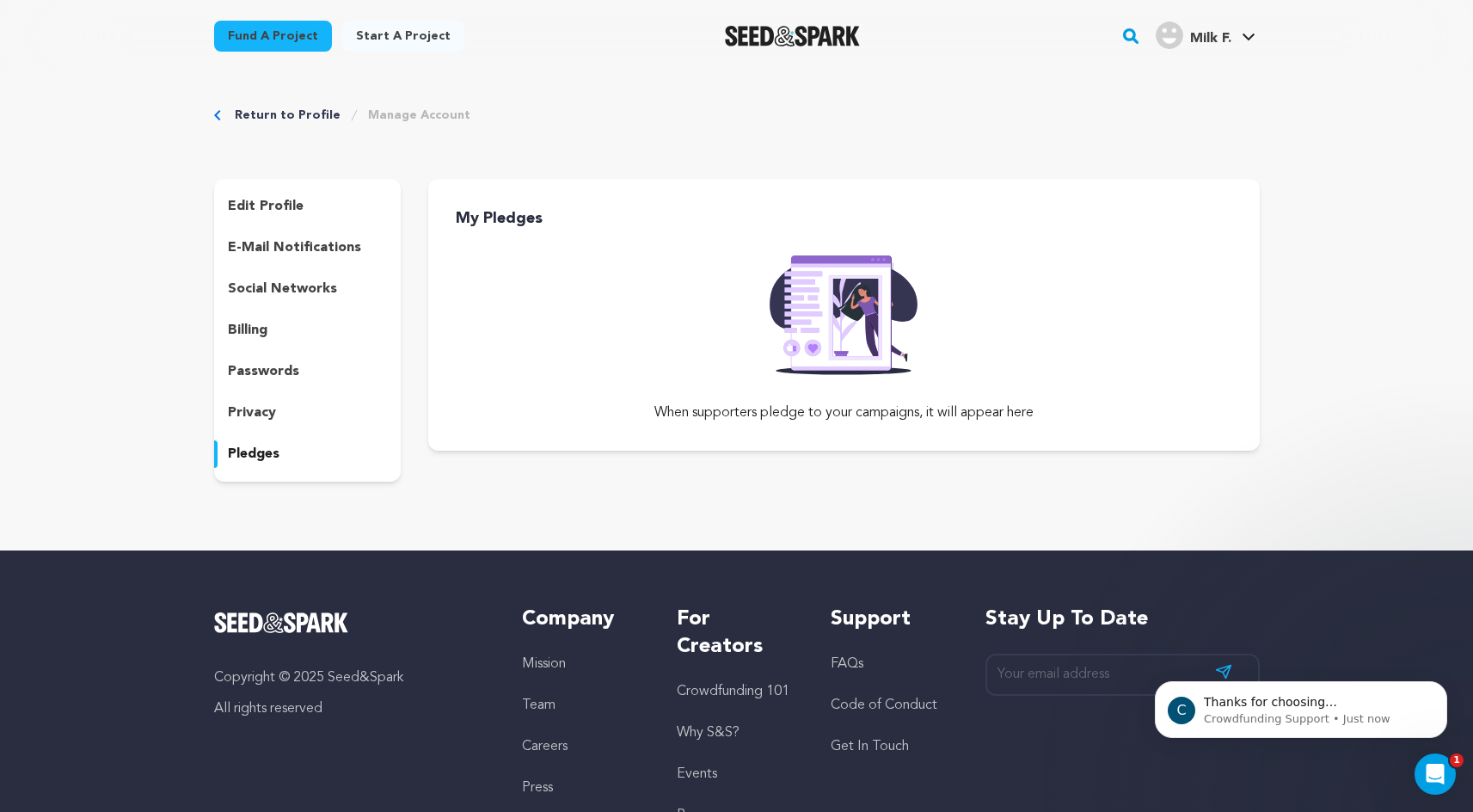
click at [294, 39] on link "Fund a project" at bounding box center [273, 36] width 118 height 31
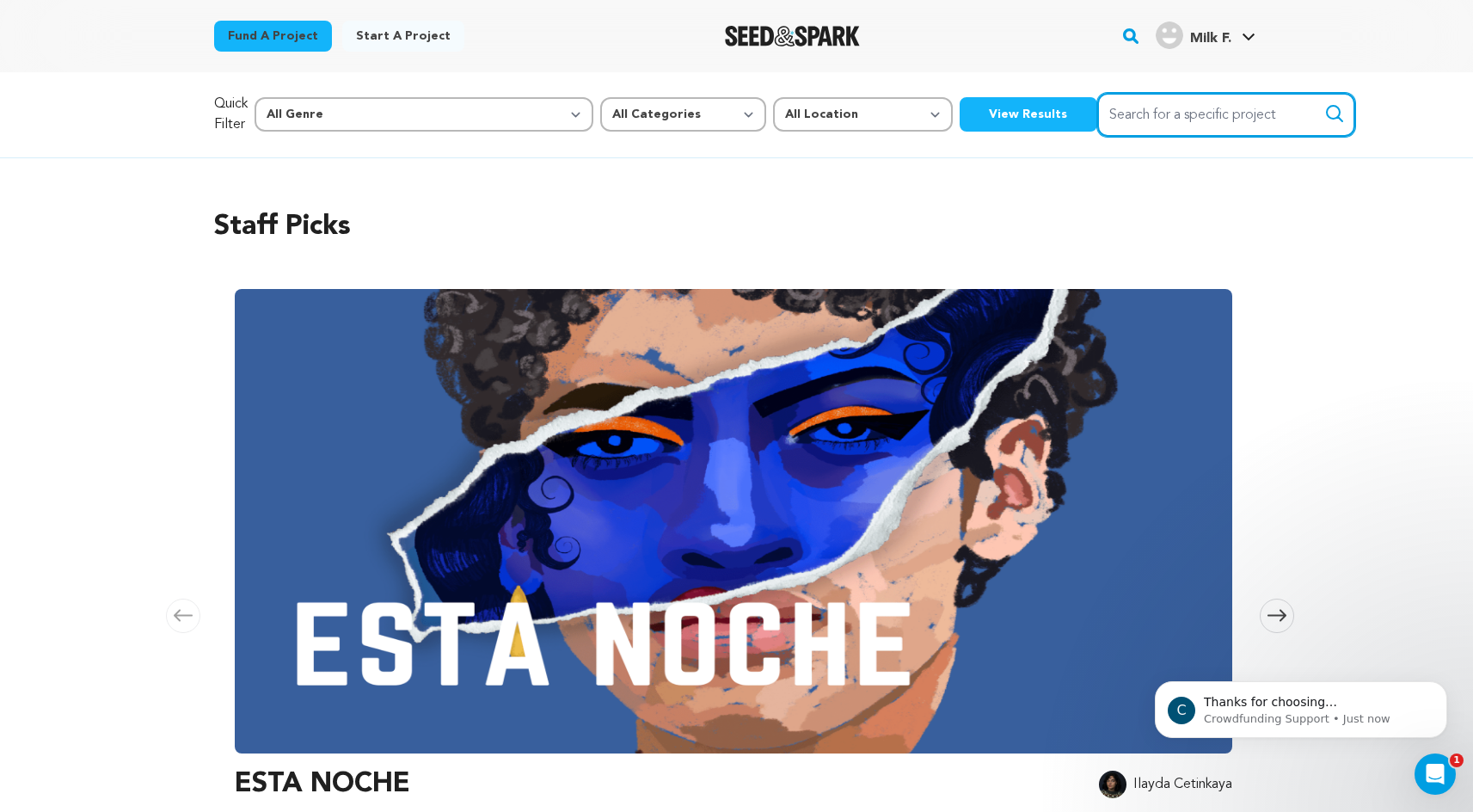
click at [1118, 109] on input "Search for a specific project" at bounding box center [1226, 114] width 258 height 44
click at [1097, 119] on input "Search for a specific project" at bounding box center [1226, 114] width 258 height 44
type input "one last one"
click at [1325, 103] on button "Search" at bounding box center [1334, 112] width 20 height 20
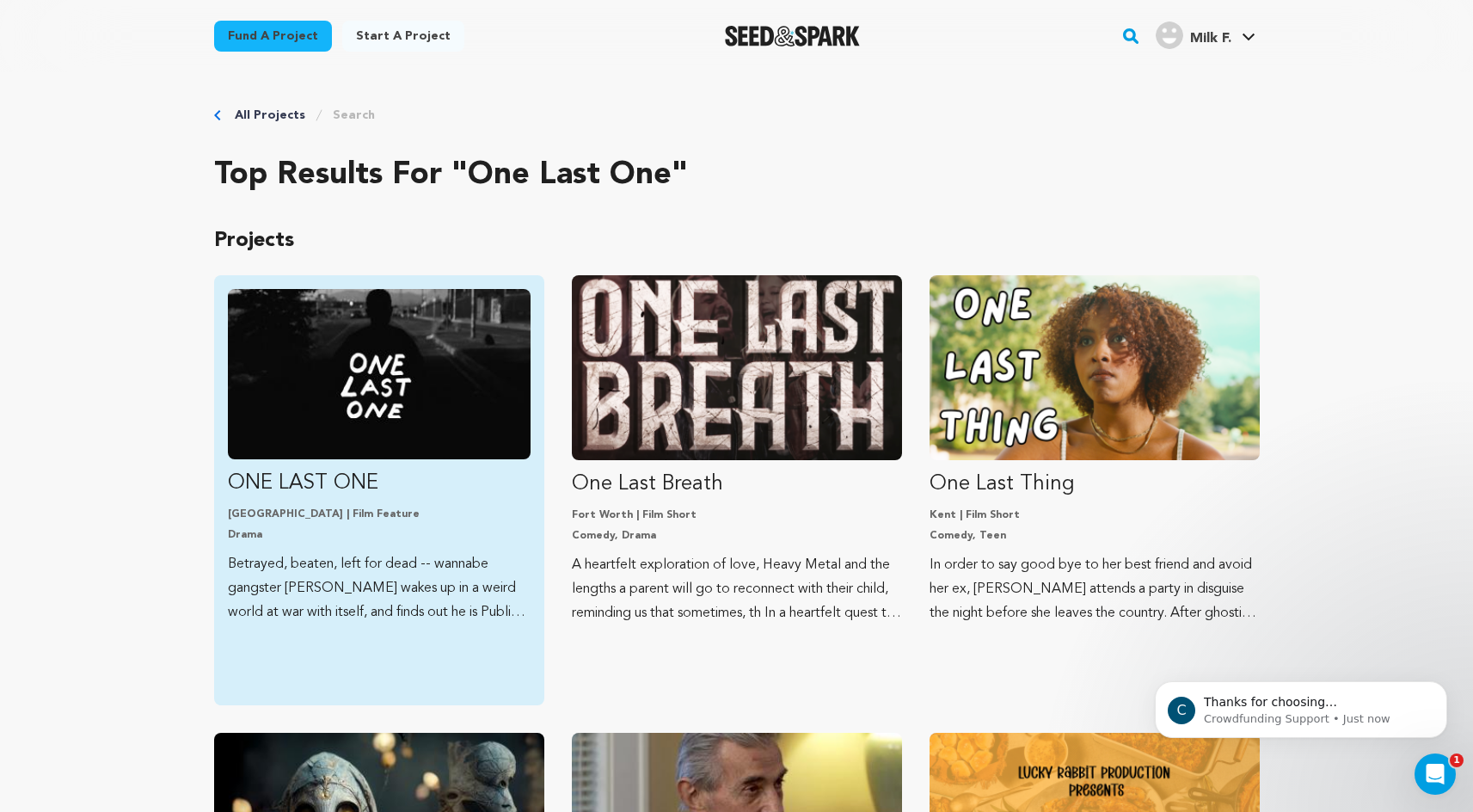
click at [362, 445] on img "Fund ONE LAST ONE" at bounding box center [379, 374] width 302 height 171
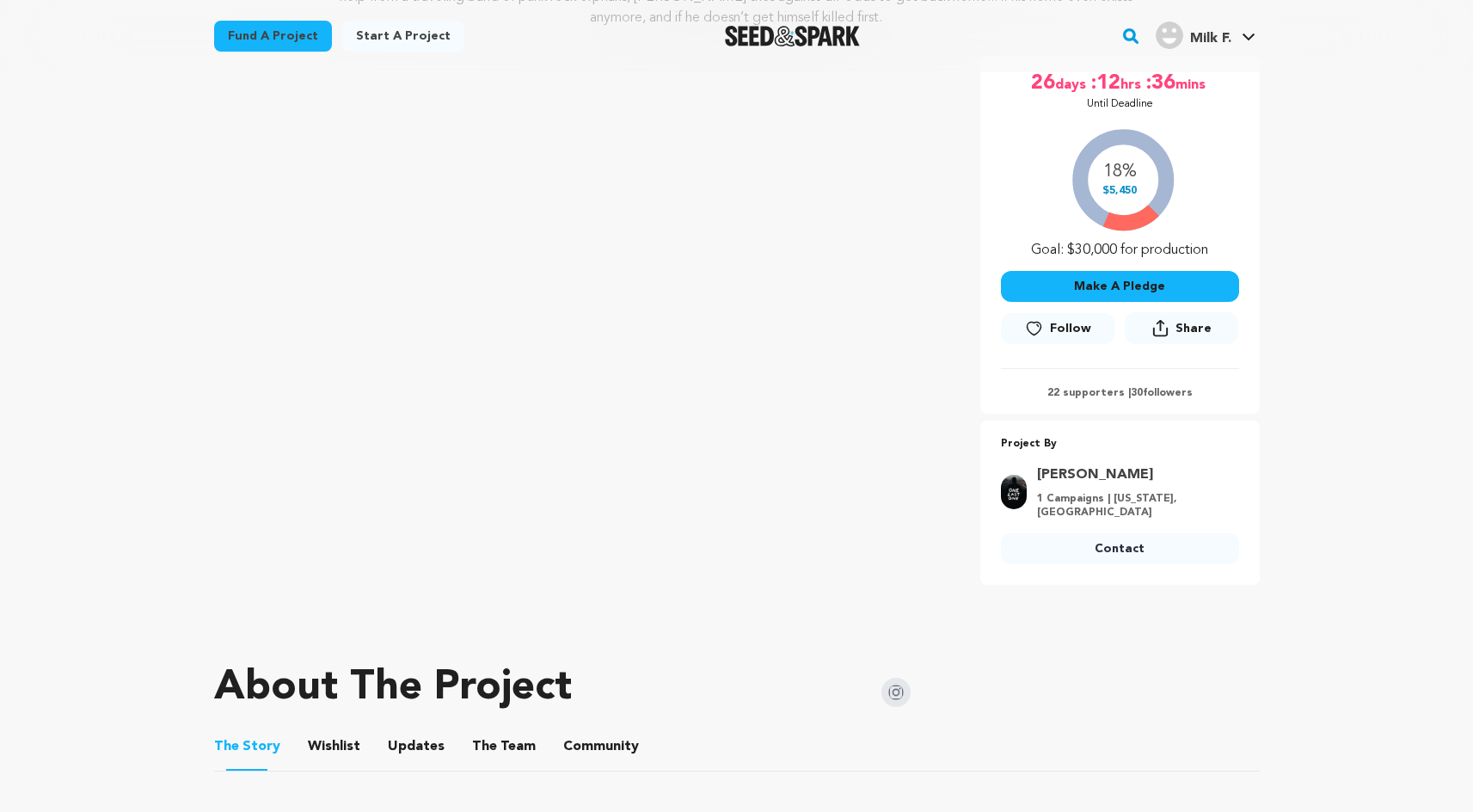
scroll to position [144, 0]
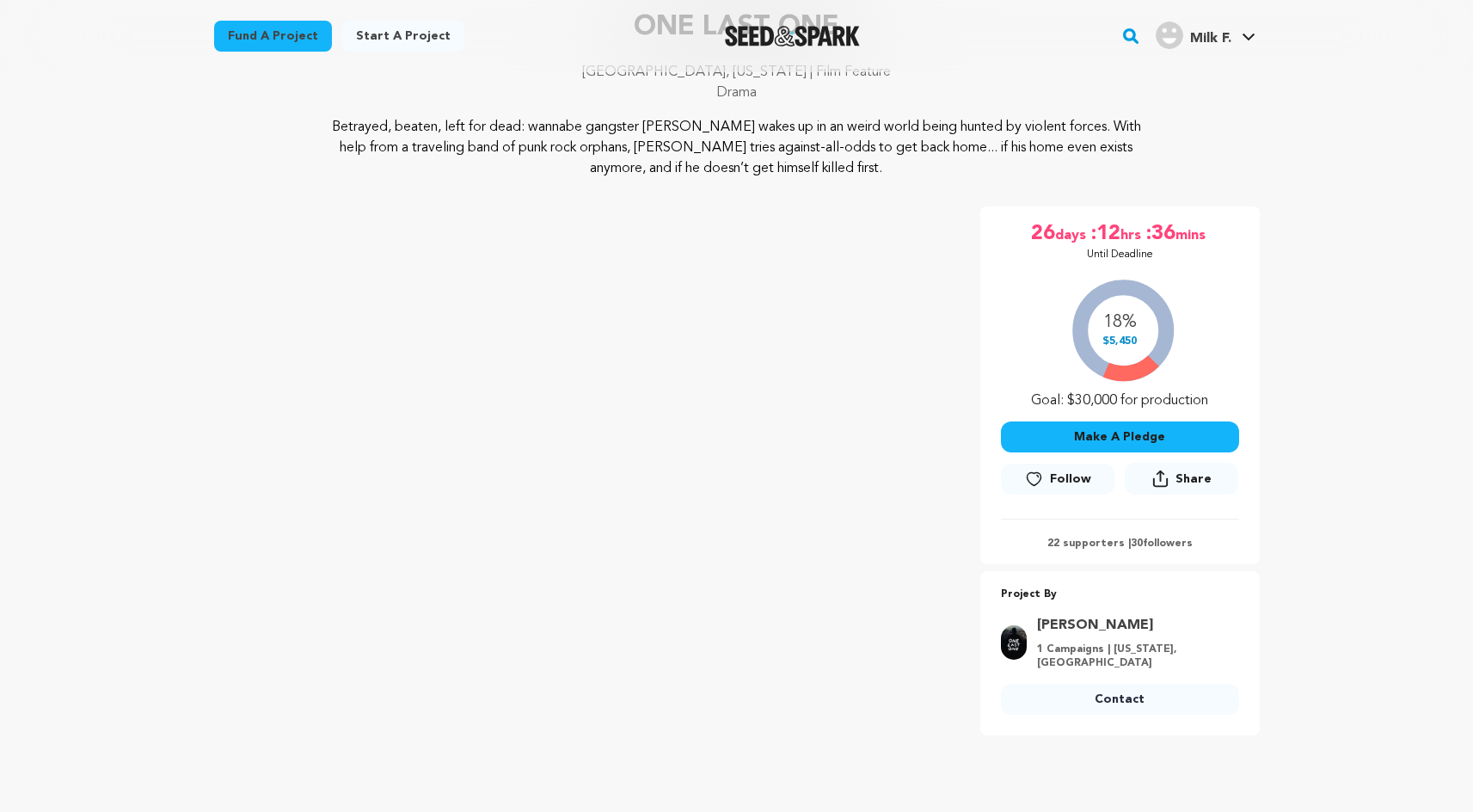
click at [1096, 430] on button "Make A Pledge" at bounding box center [1120, 437] width 238 height 31
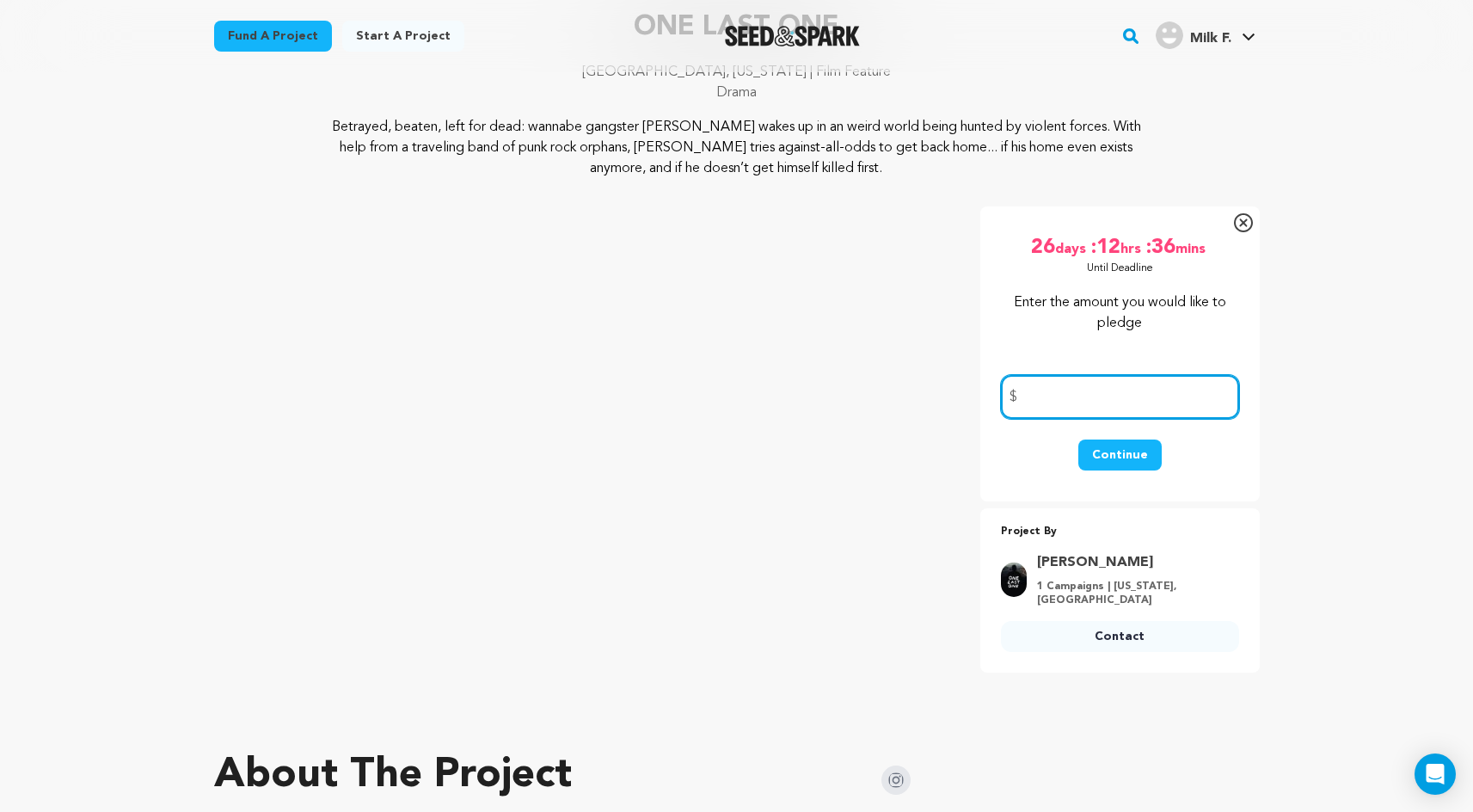
click at [1065, 400] on input "number" at bounding box center [1120, 396] width 238 height 44
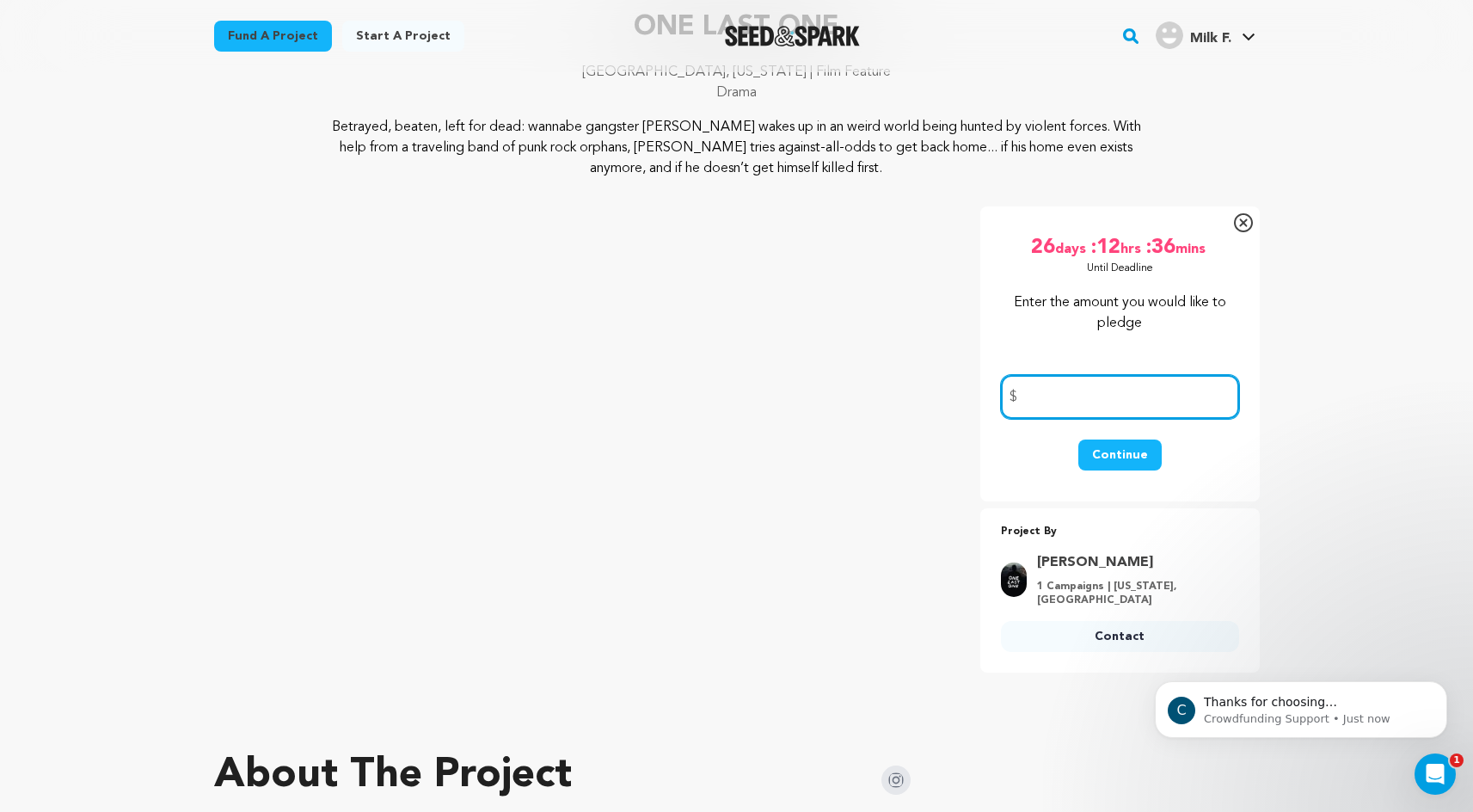
scroll to position [0, 0]
type input "100"
drag, startPoint x: 1306, startPoint y: 422, endPoint x: 1247, endPoint y: 433, distance: 60.0
click at [1163, 457] on div "Continue" at bounding box center [1120, 464] width 238 height 48
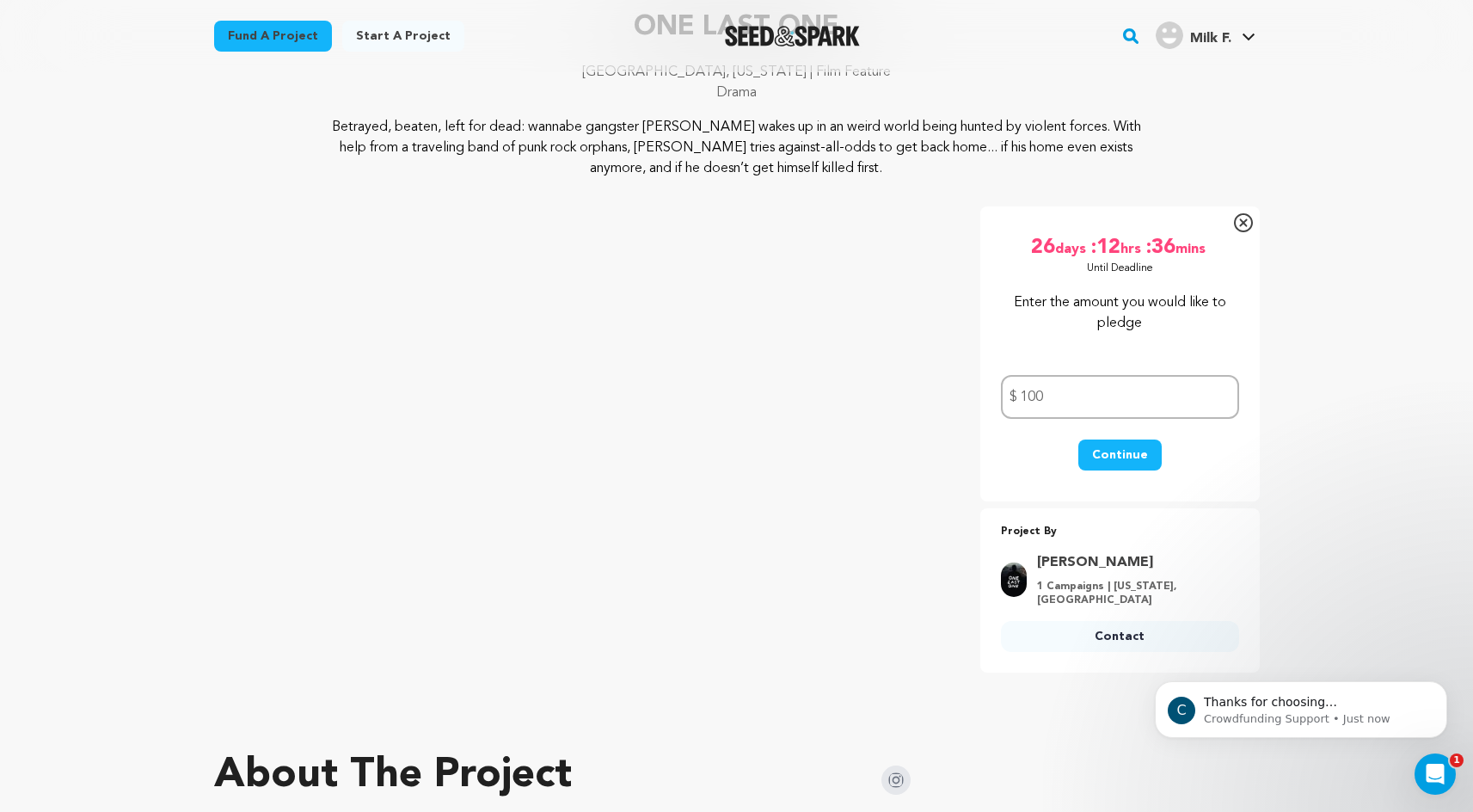
click at [1131, 461] on button "Continue" at bounding box center [1120, 455] width 83 height 31
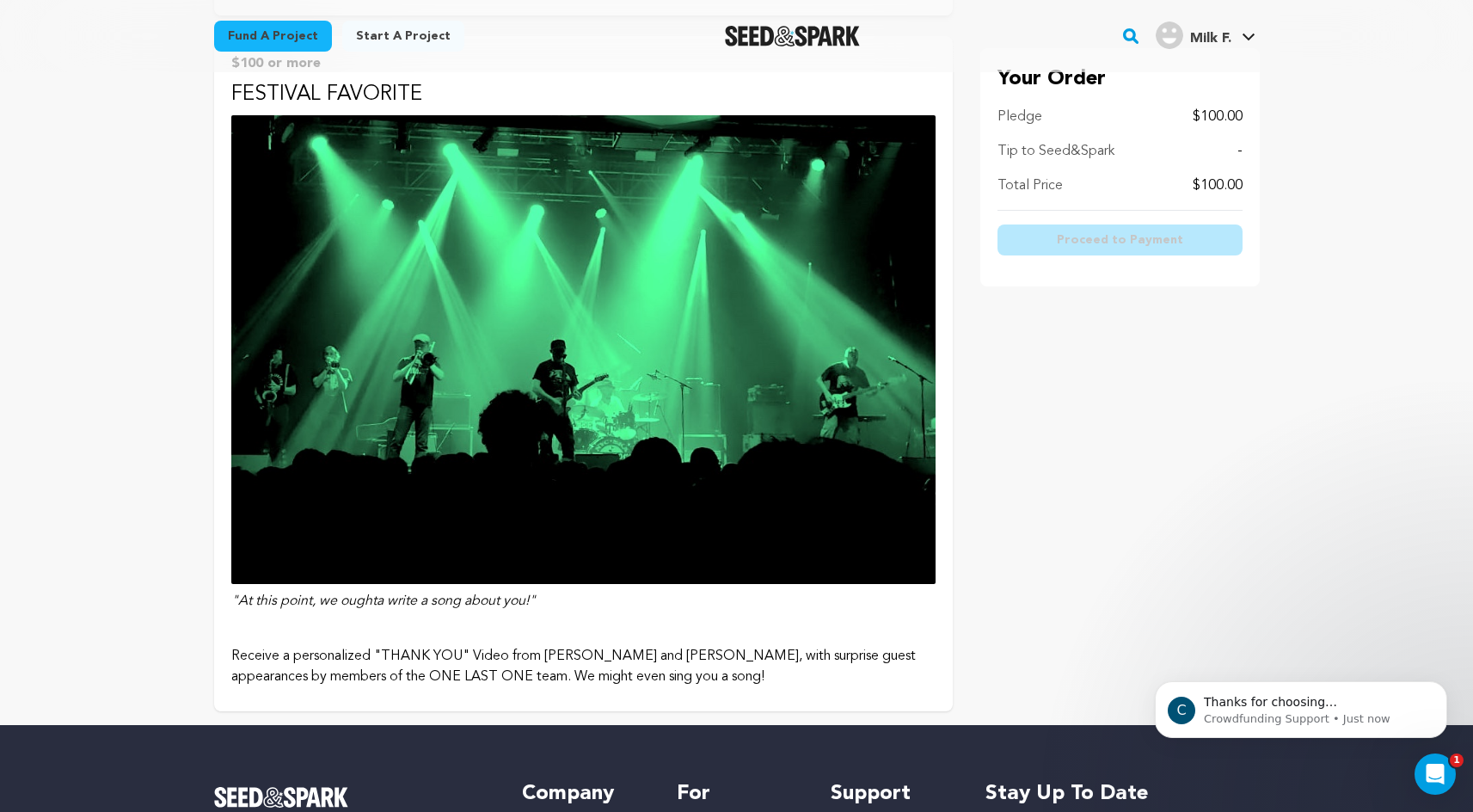
scroll to position [2747, 0]
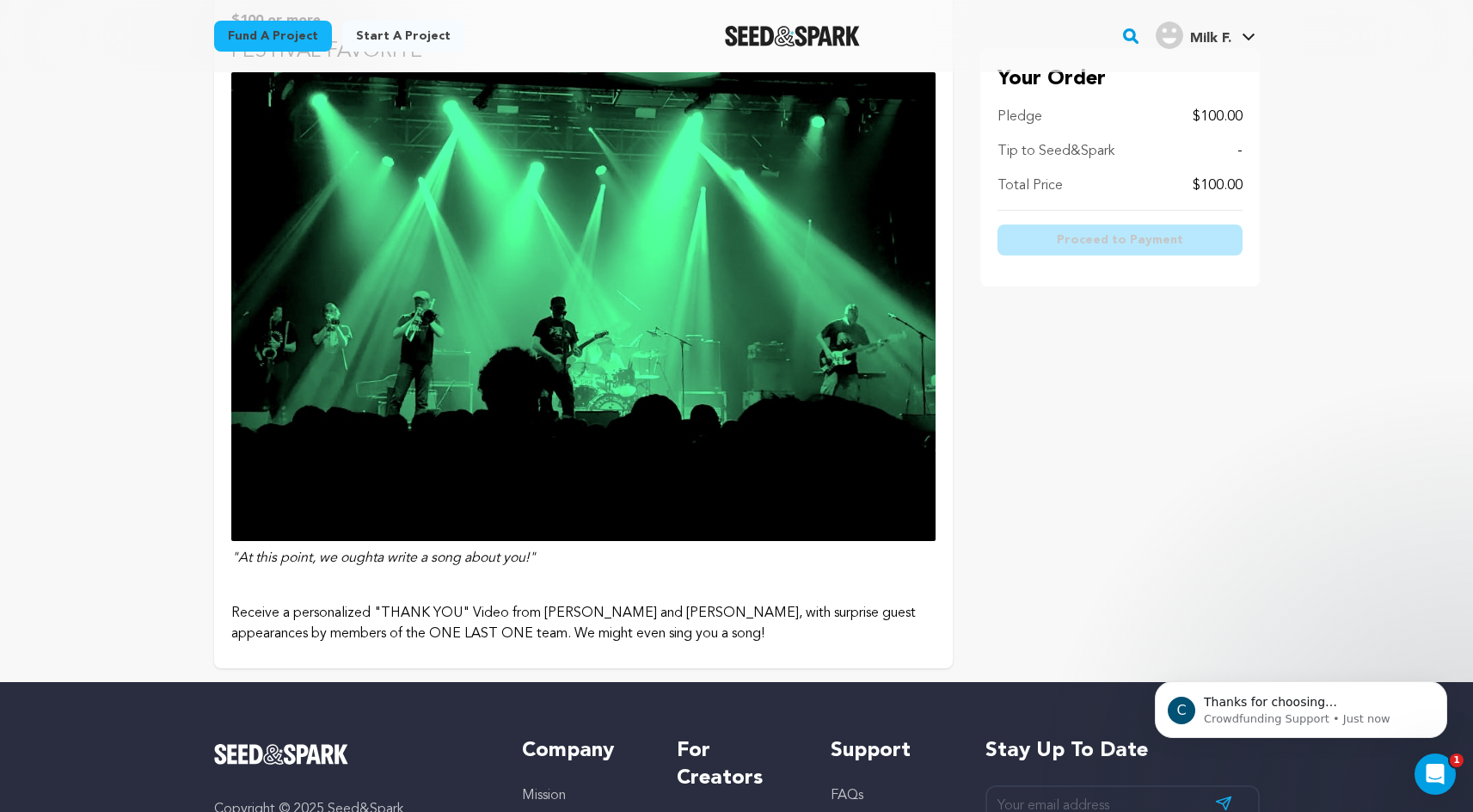
click at [602, 328] on img at bounding box center [583, 307] width 705 height 469
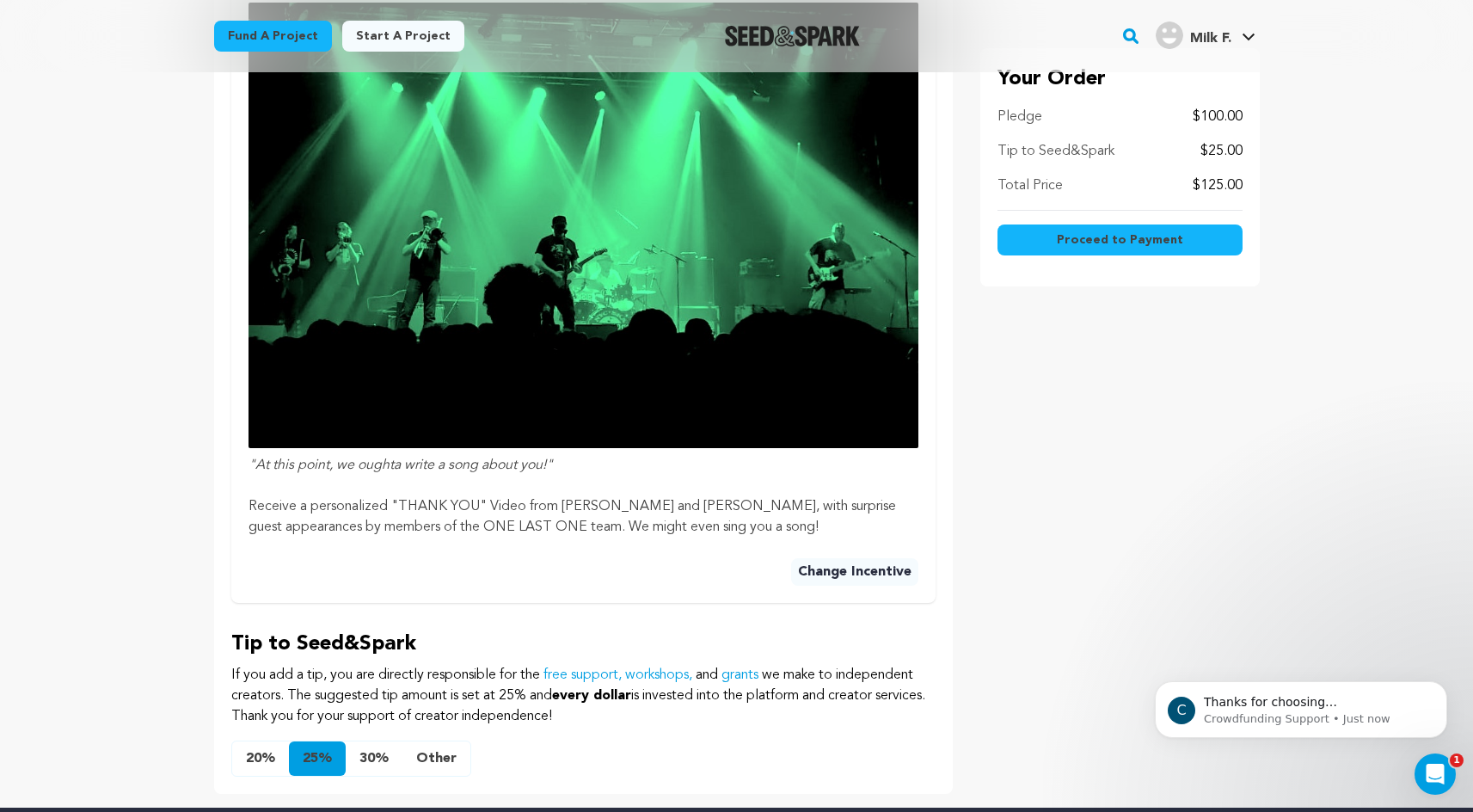
scroll to position [757, 0]
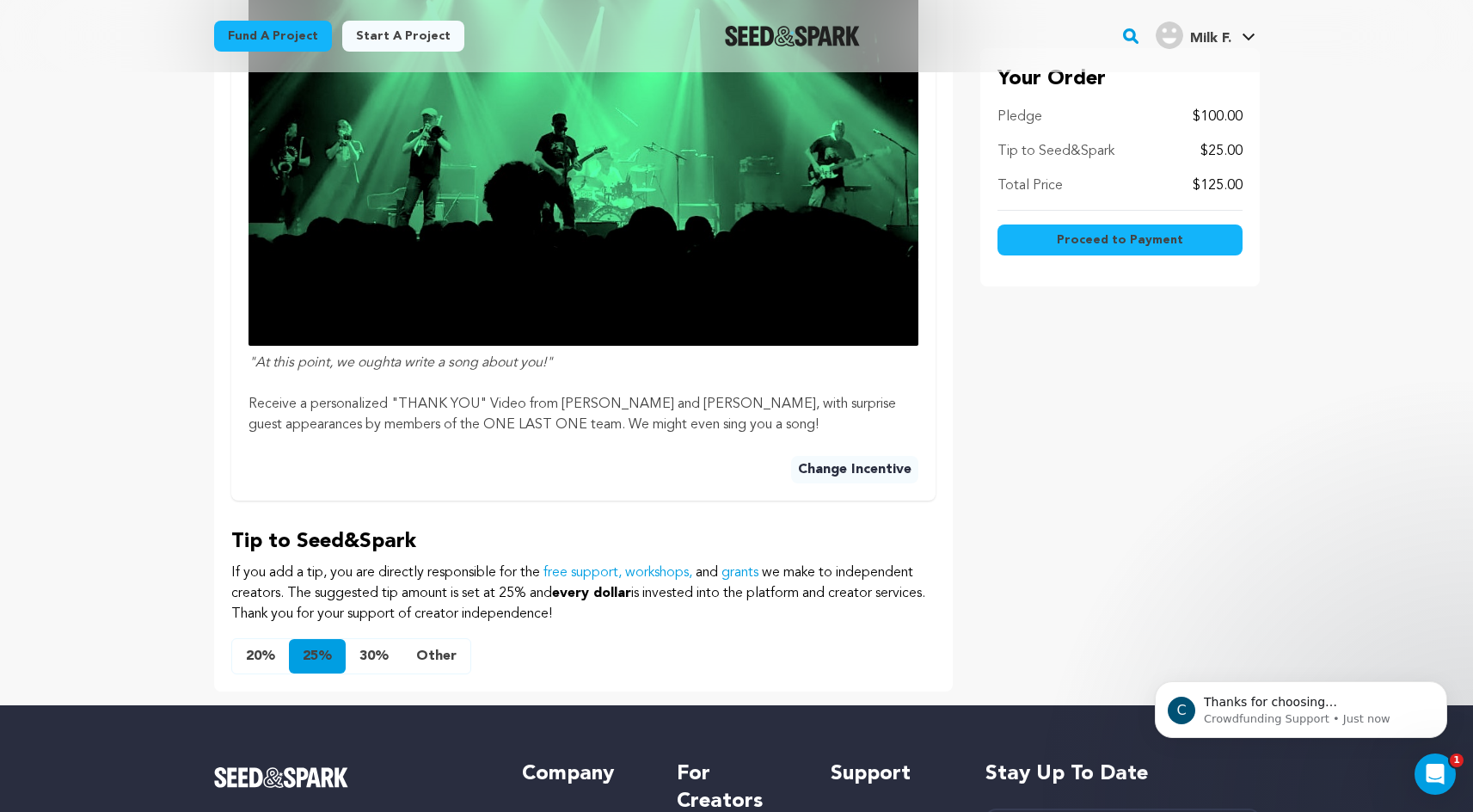
click at [440, 656] on button "Other" at bounding box center [436, 655] width 68 height 34
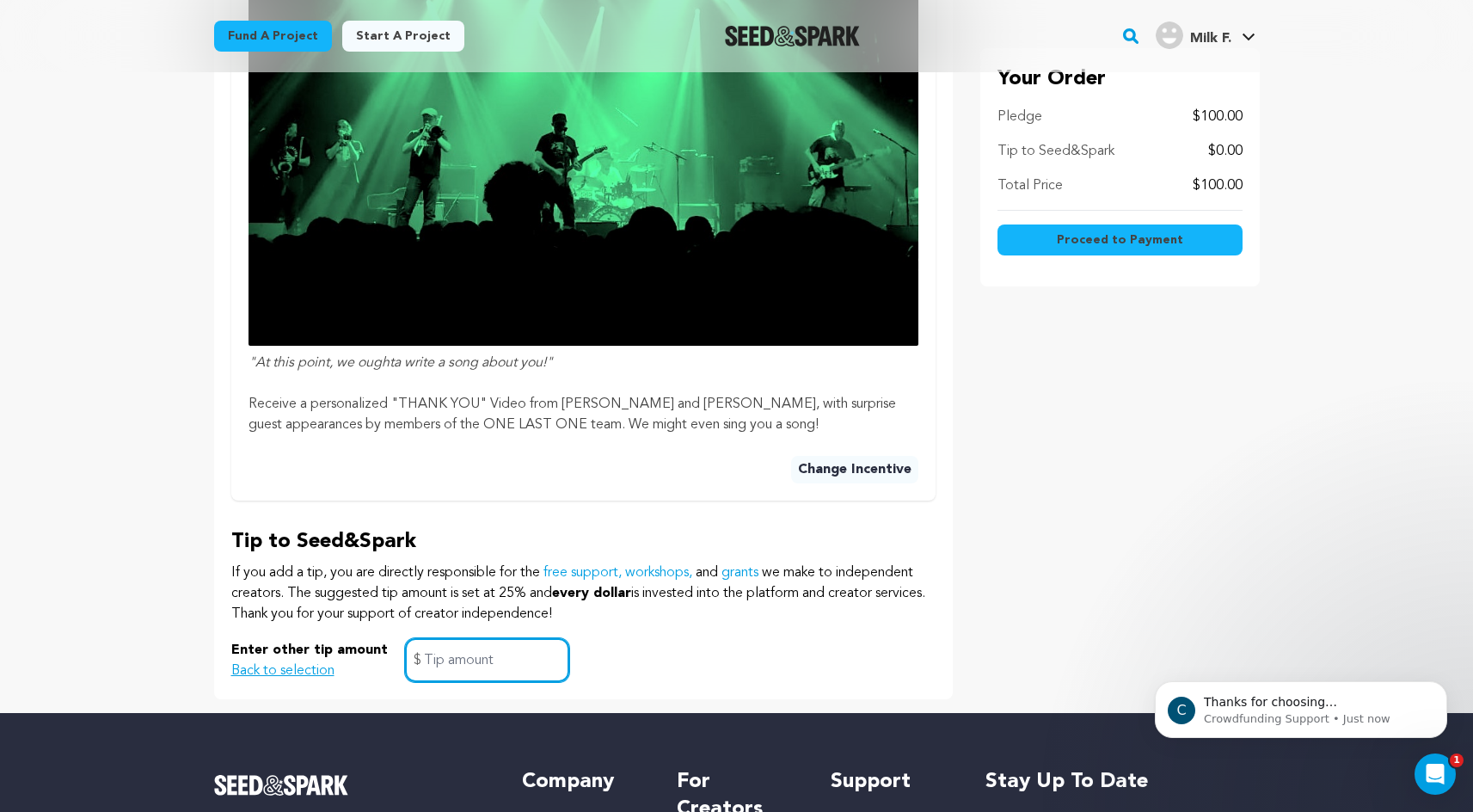
click at [485, 660] on input "text" at bounding box center [487, 660] width 165 height 44
type input "5"
click at [1053, 513] on div "Your Order Pledge $100.00 Tip to Seed&Spark $5.00 Total Price $105.00 Proceed t…" at bounding box center [1120, 95] width 279 height 1208
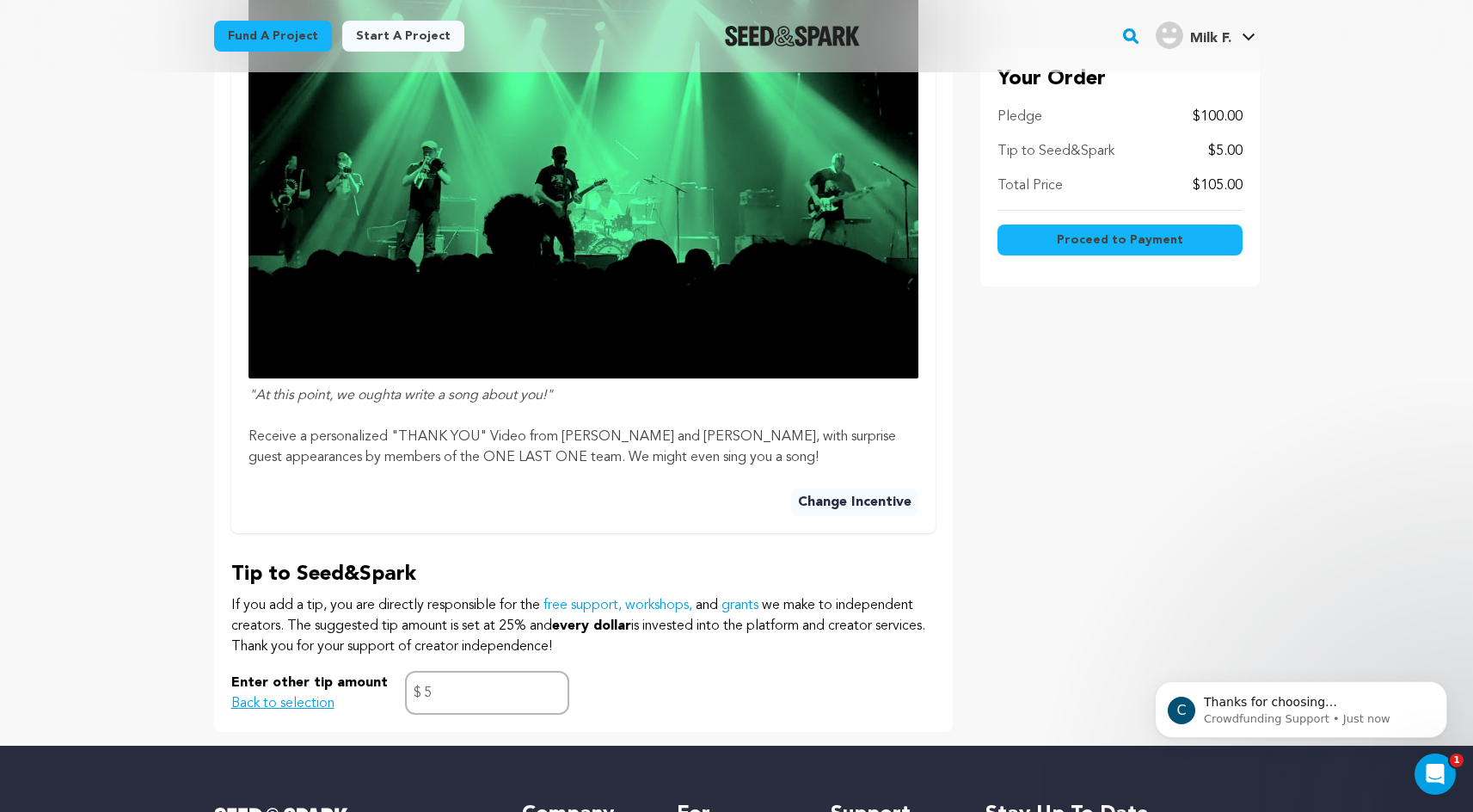
scroll to position [723, 0]
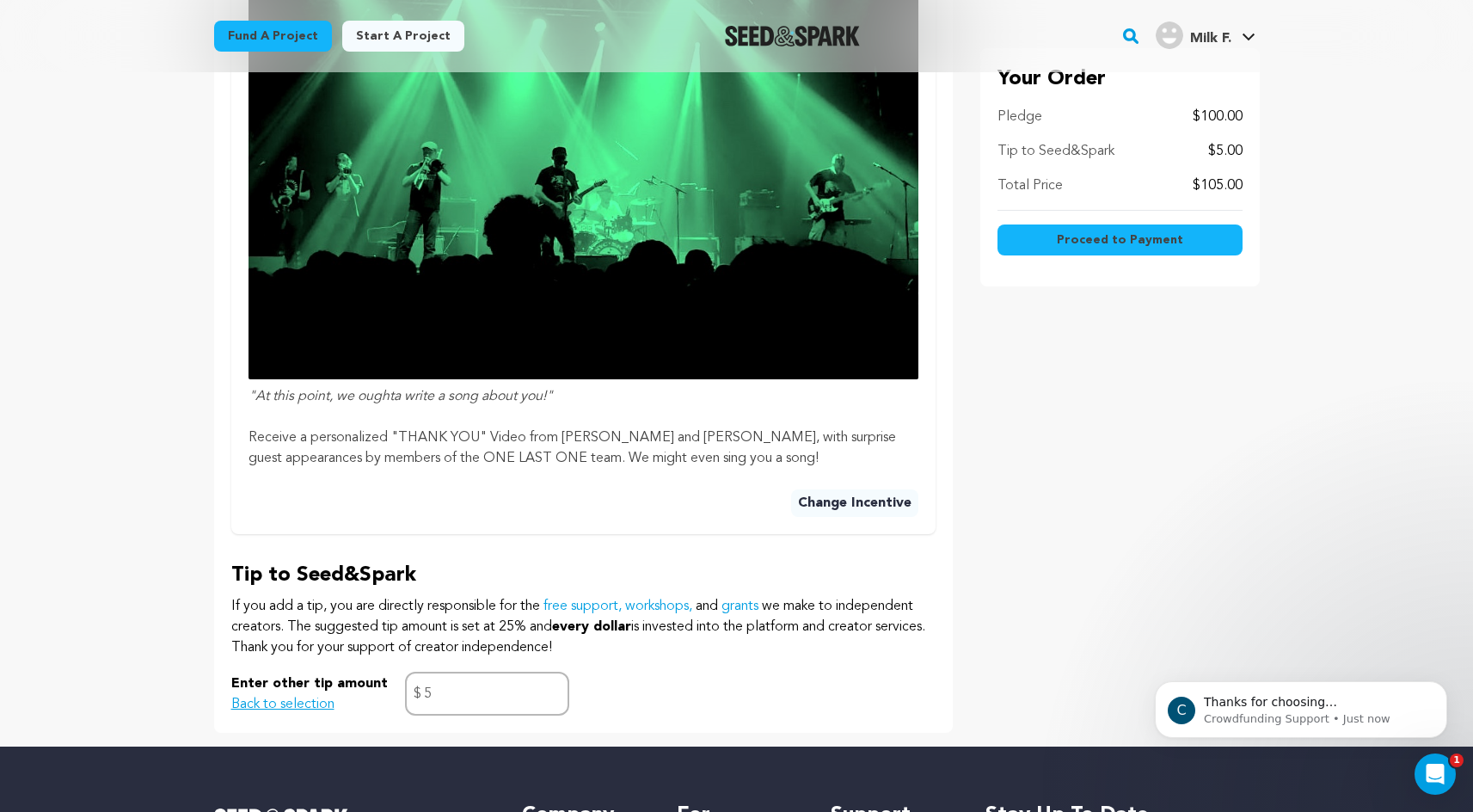
click at [1142, 239] on span "Proceed to Payment" at bounding box center [1120, 240] width 126 height 17
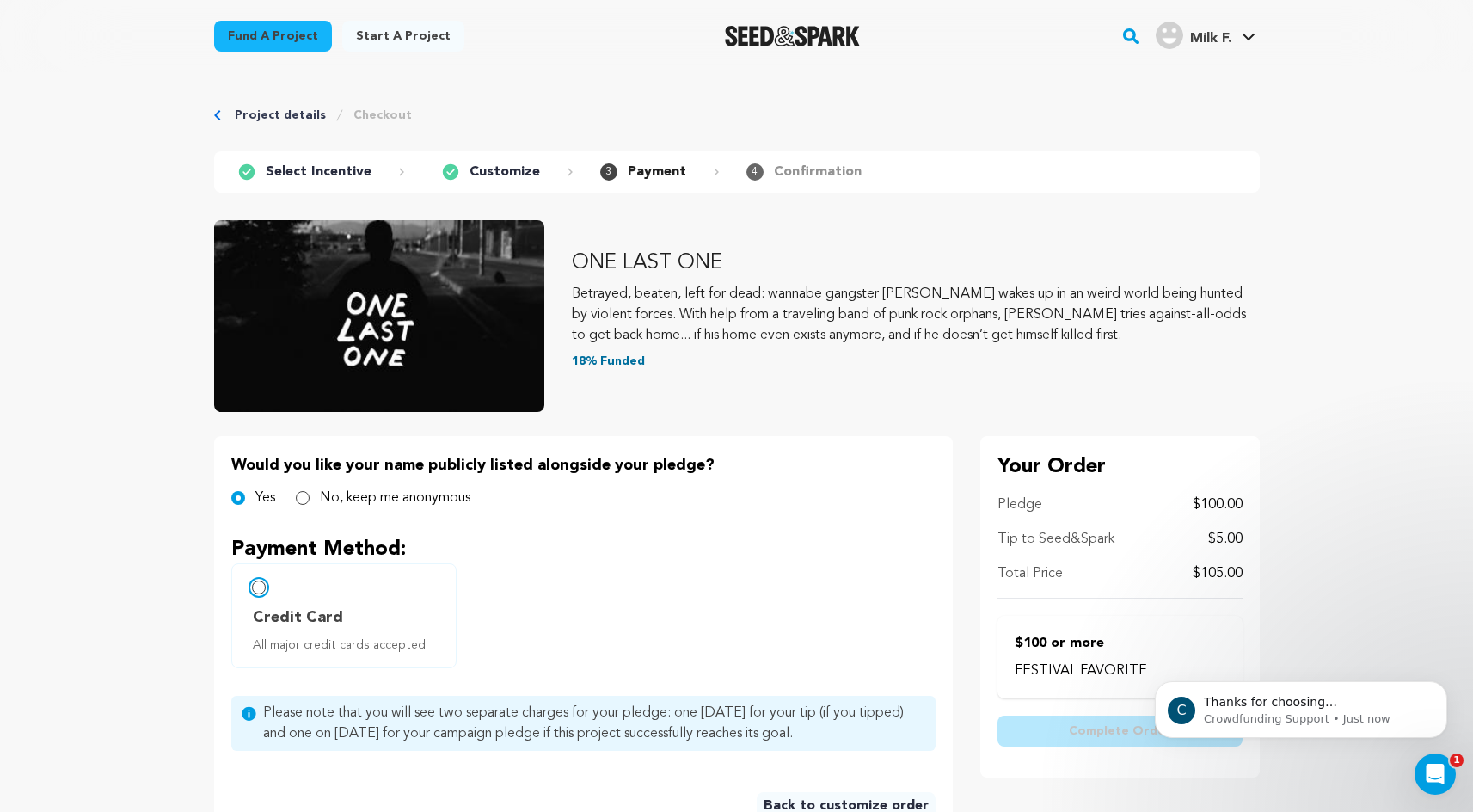
click at [262, 592] on input "Credit Card All major credit cards accepted." at bounding box center [259, 587] width 14 height 14
radio input "false"
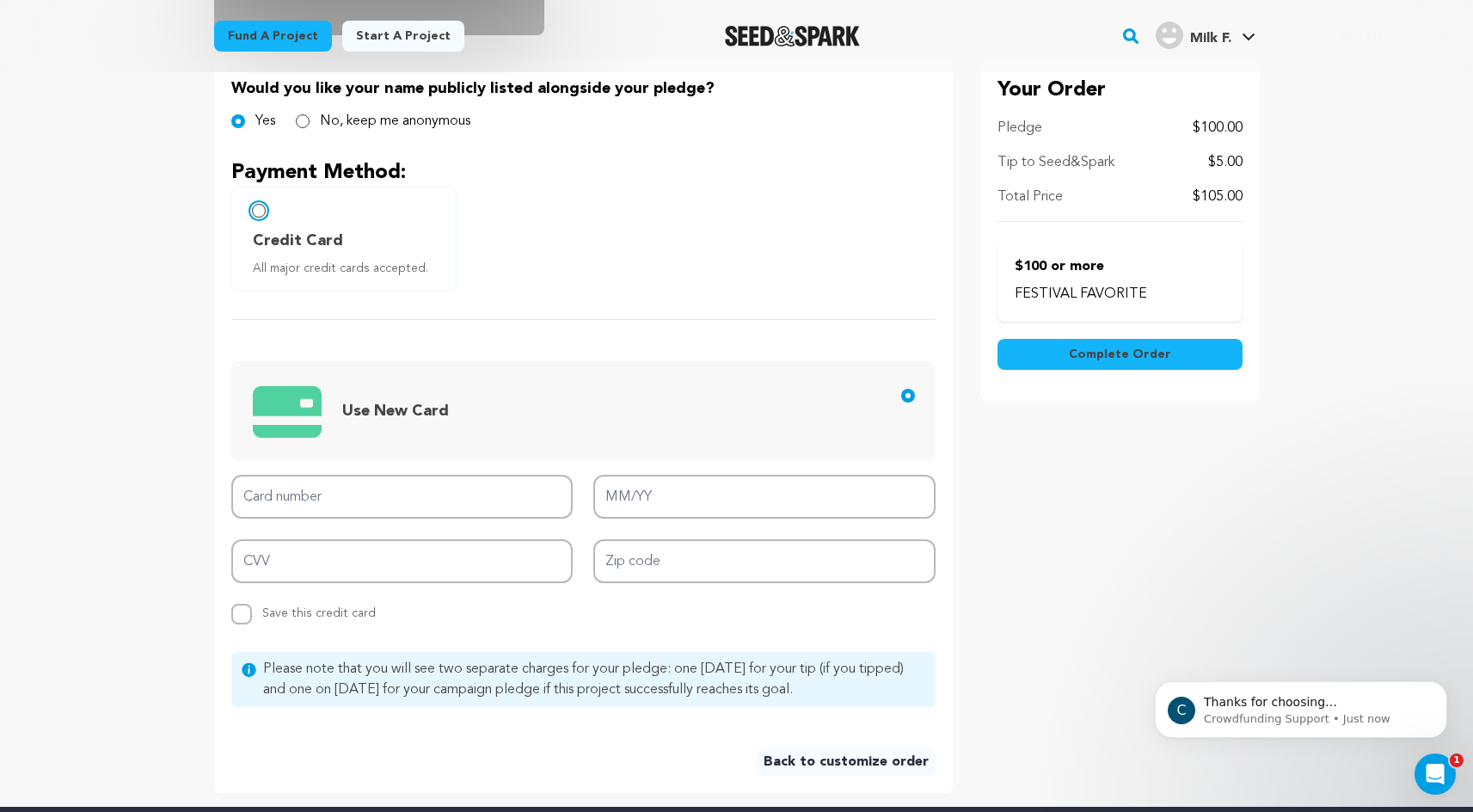
scroll to position [512, 0]
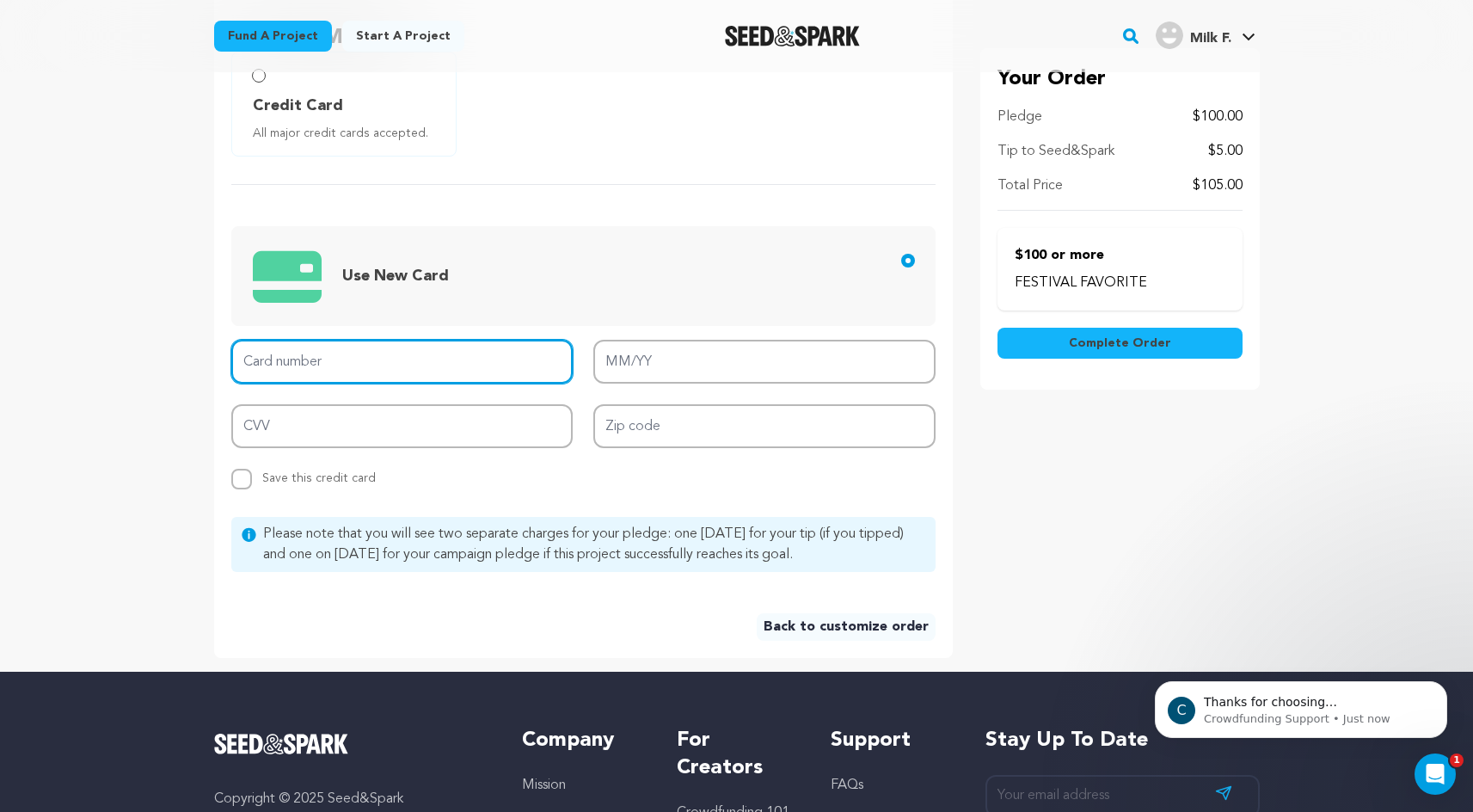
click at [332, 378] on input "Card number" at bounding box center [402, 361] width 342 height 44
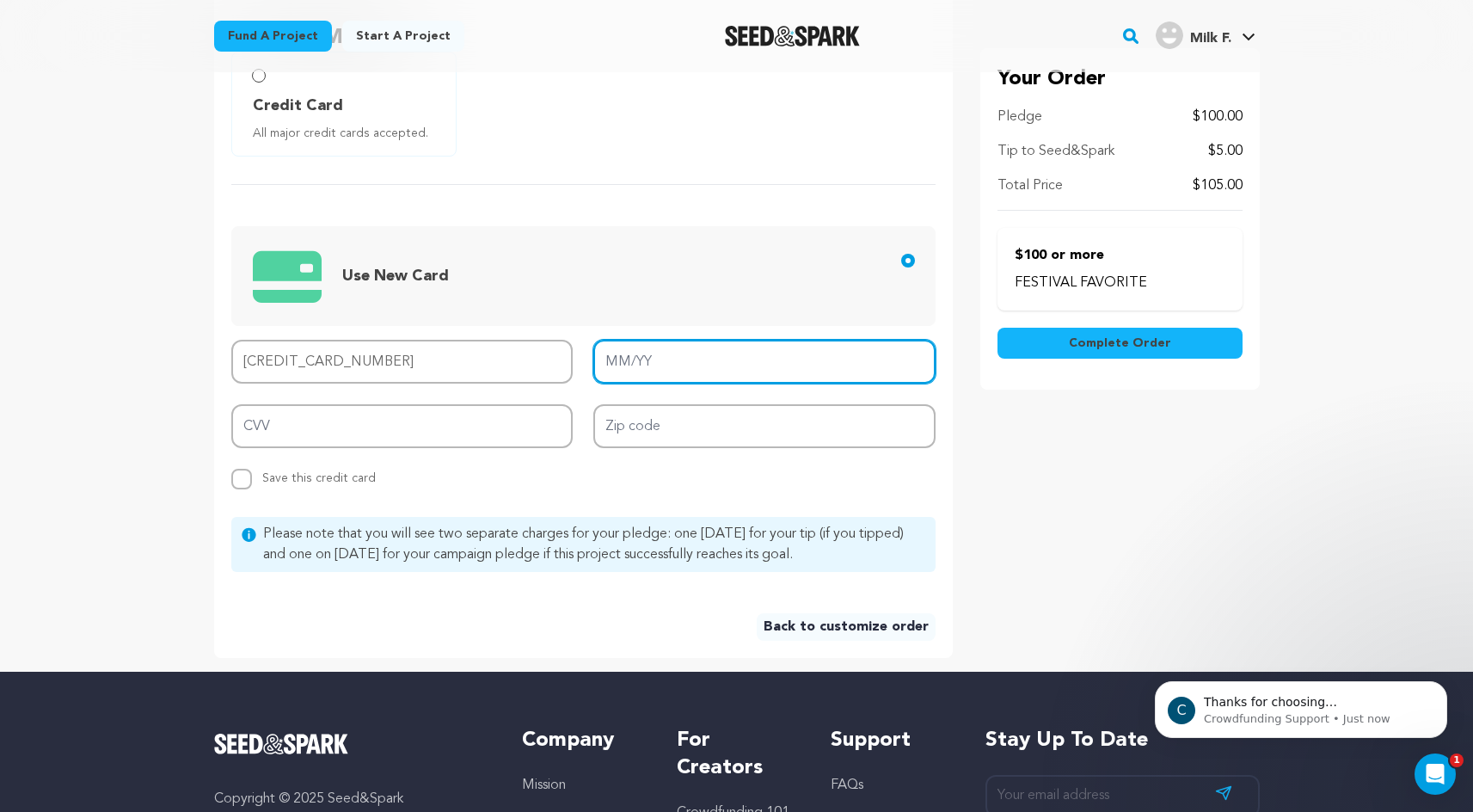
type input "4246 8990 1803 3747"
type input "04/27"
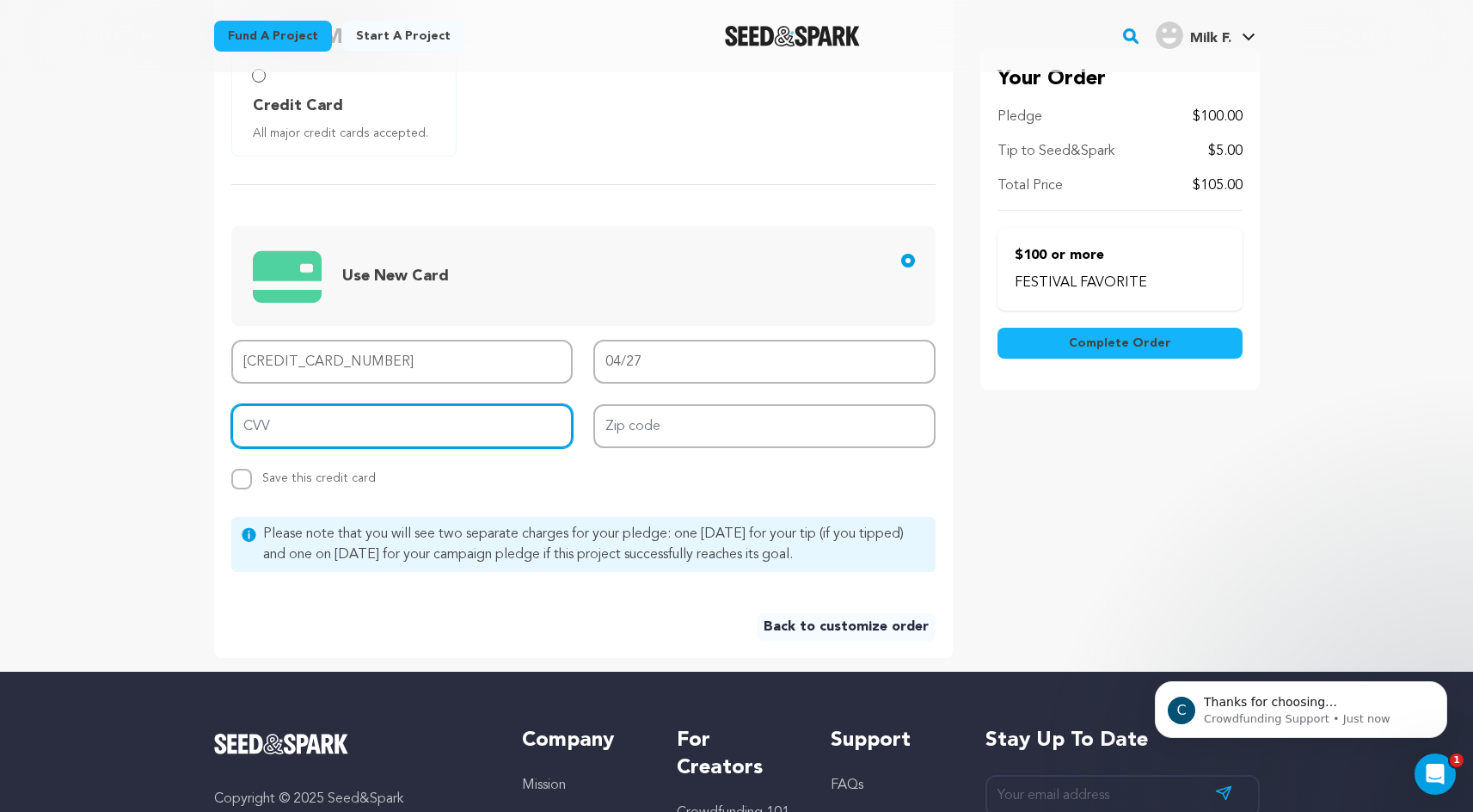
type input "275"
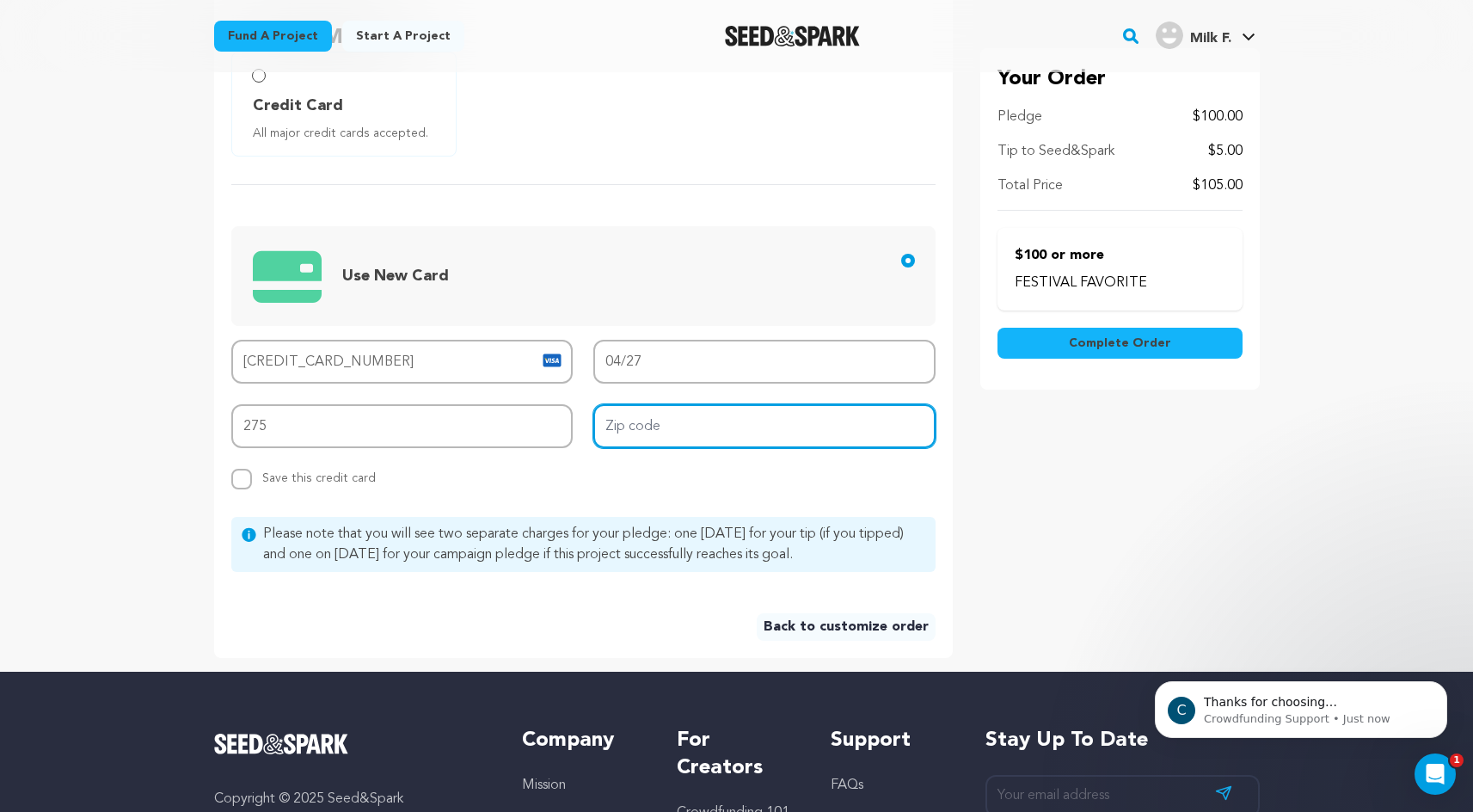
click at [677, 429] on input "Zip code" at bounding box center [764, 425] width 342 height 44
type input "91361"
click at [611, 468] on div "Card number 4246 8990 1803 3747 MM/YY 04/27 CVV 275 Zip code 91361 Replace save…" at bounding box center [583, 415] width 705 height 149
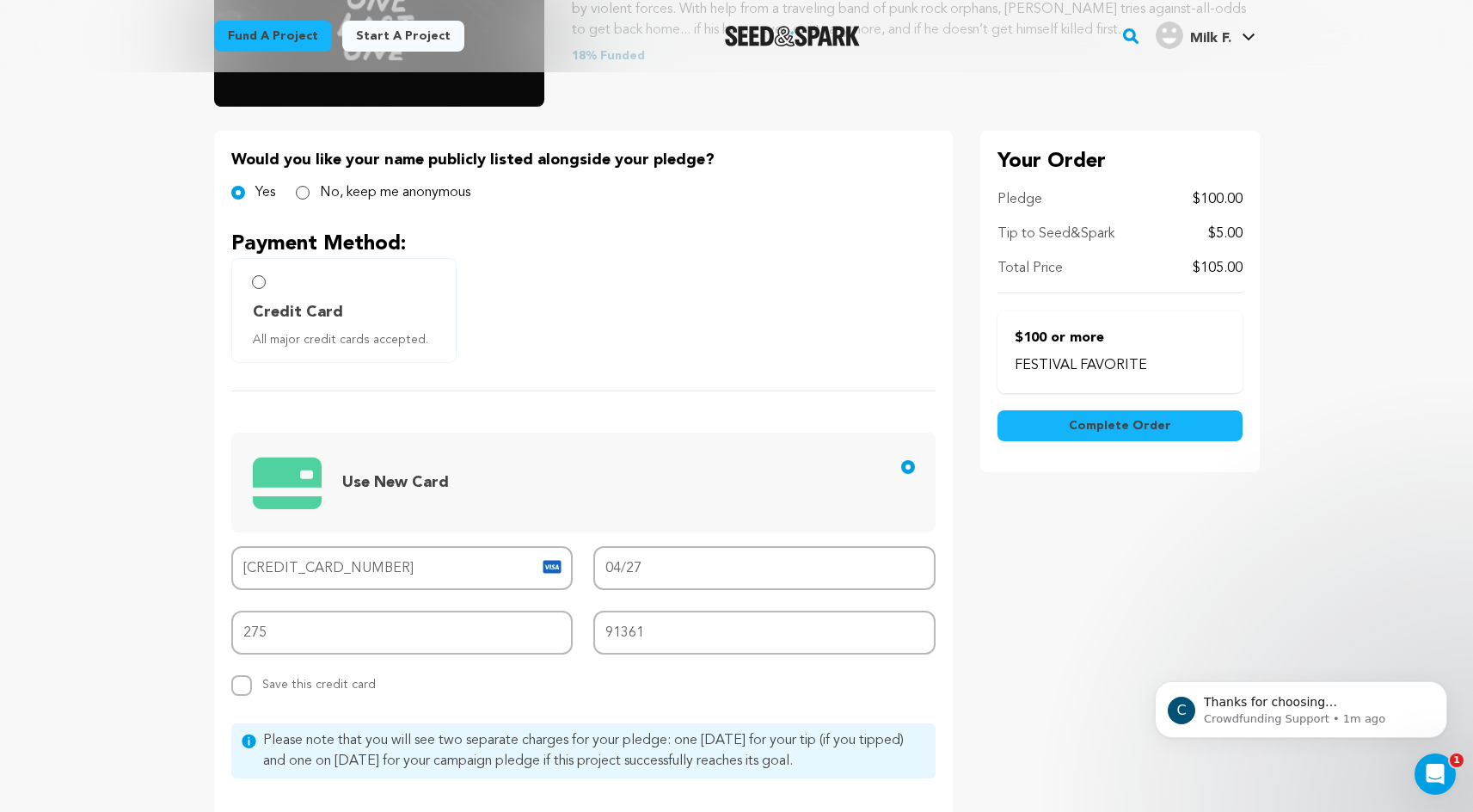
scroll to position [287, 0]
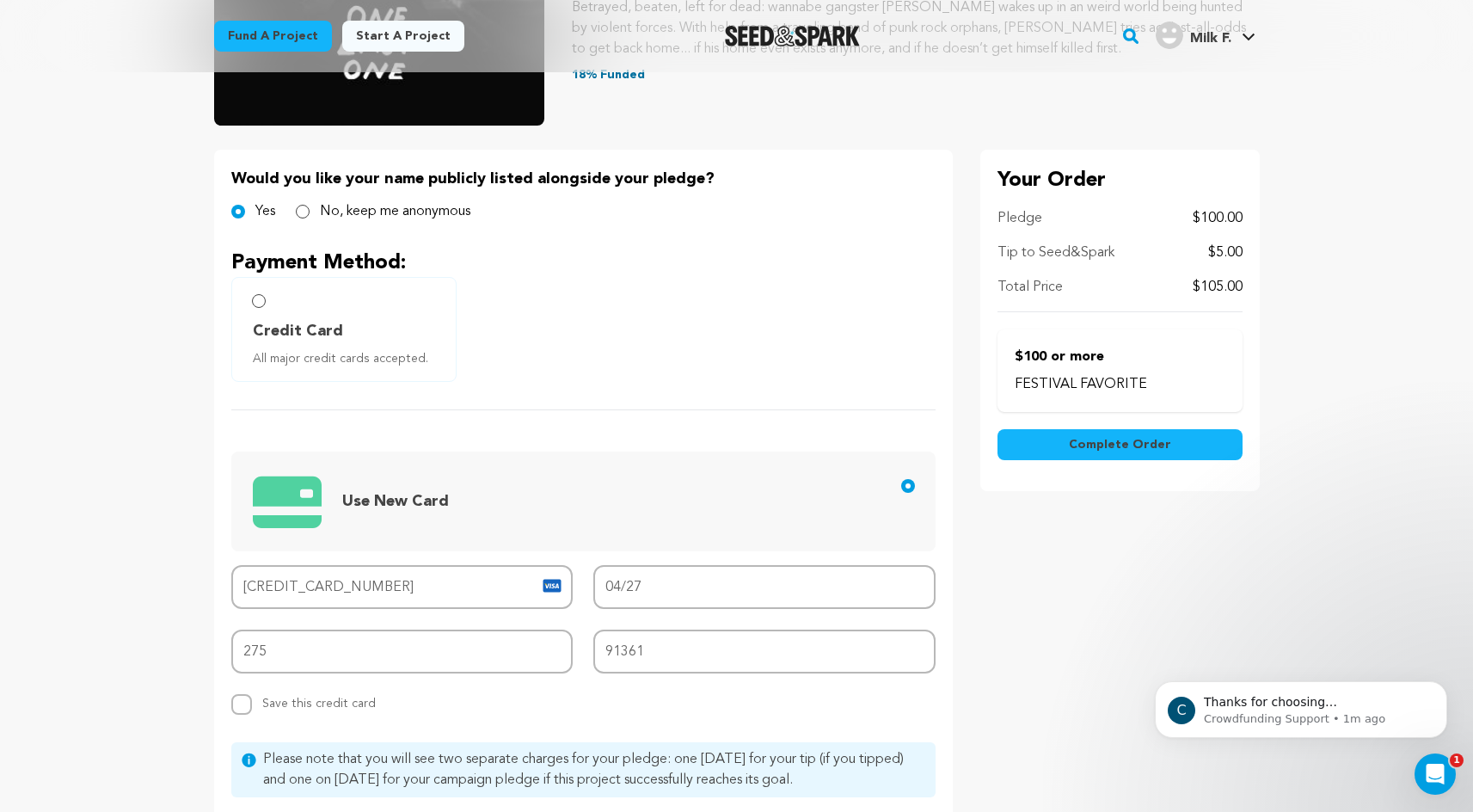
click at [1108, 440] on span "Complete Order" at bounding box center [1120, 445] width 103 height 17
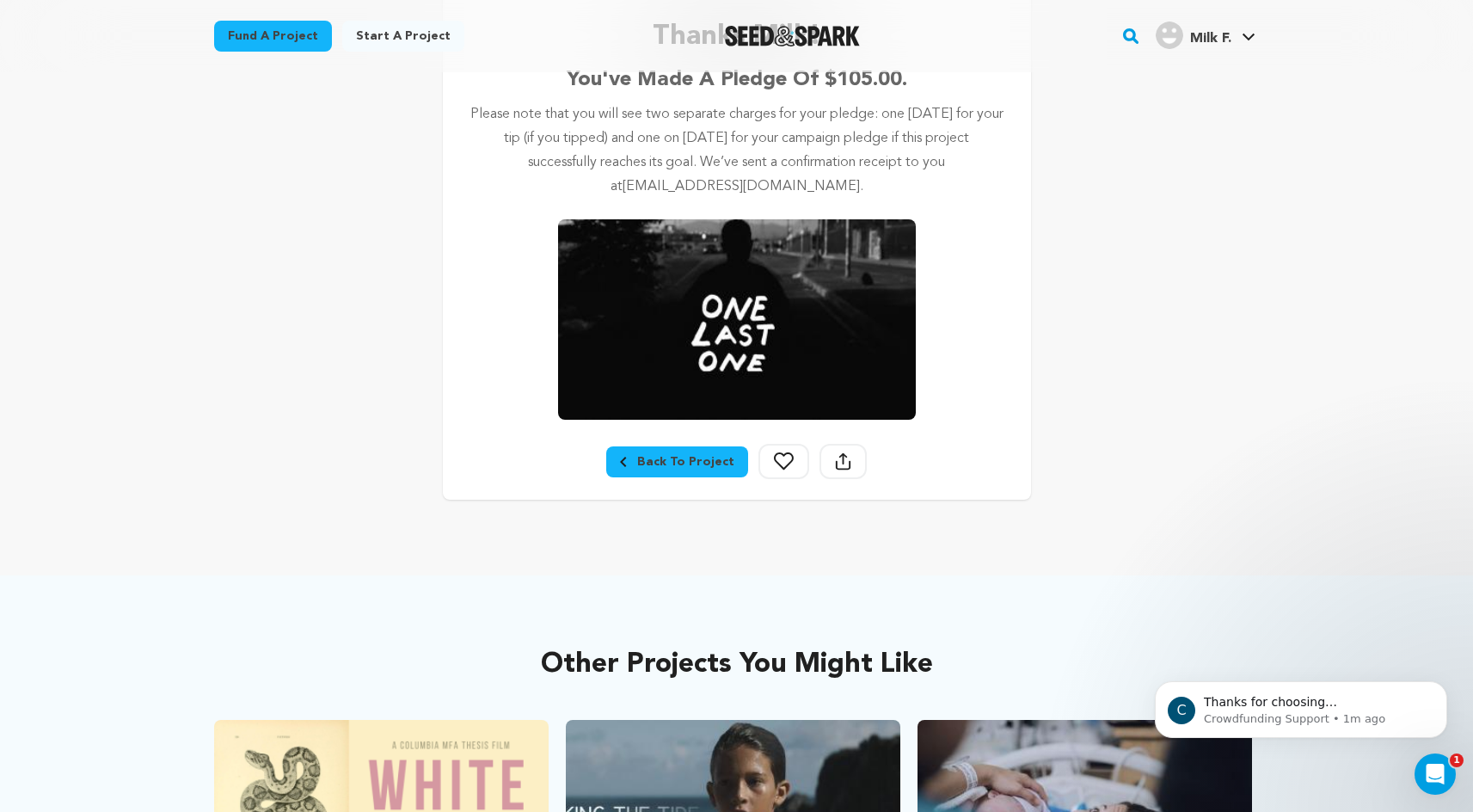
scroll to position [233, 0]
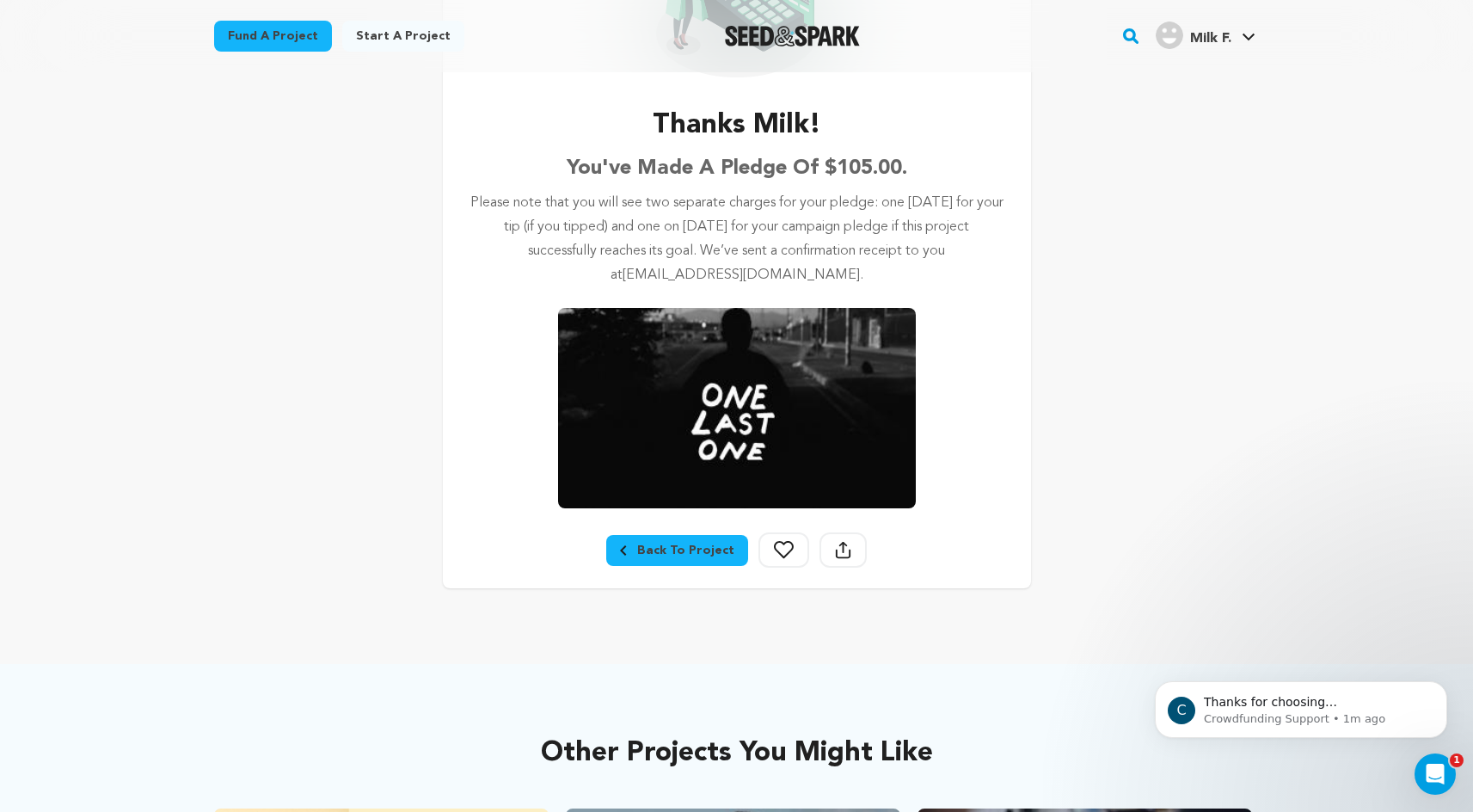
click at [673, 542] on div "Back To Project" at bounding box center [677, 550] width 114 height 17
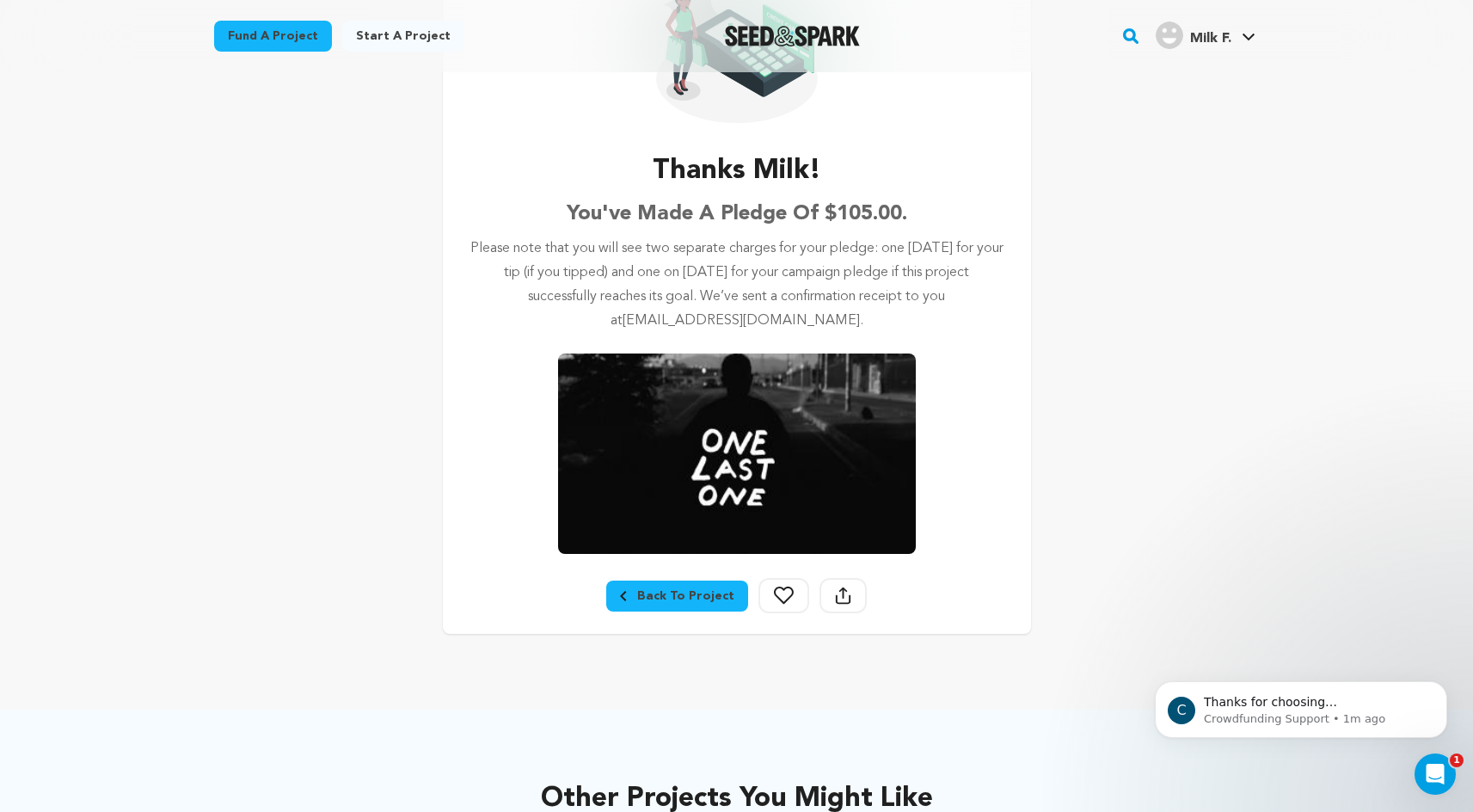
scroll to position [172, 0]
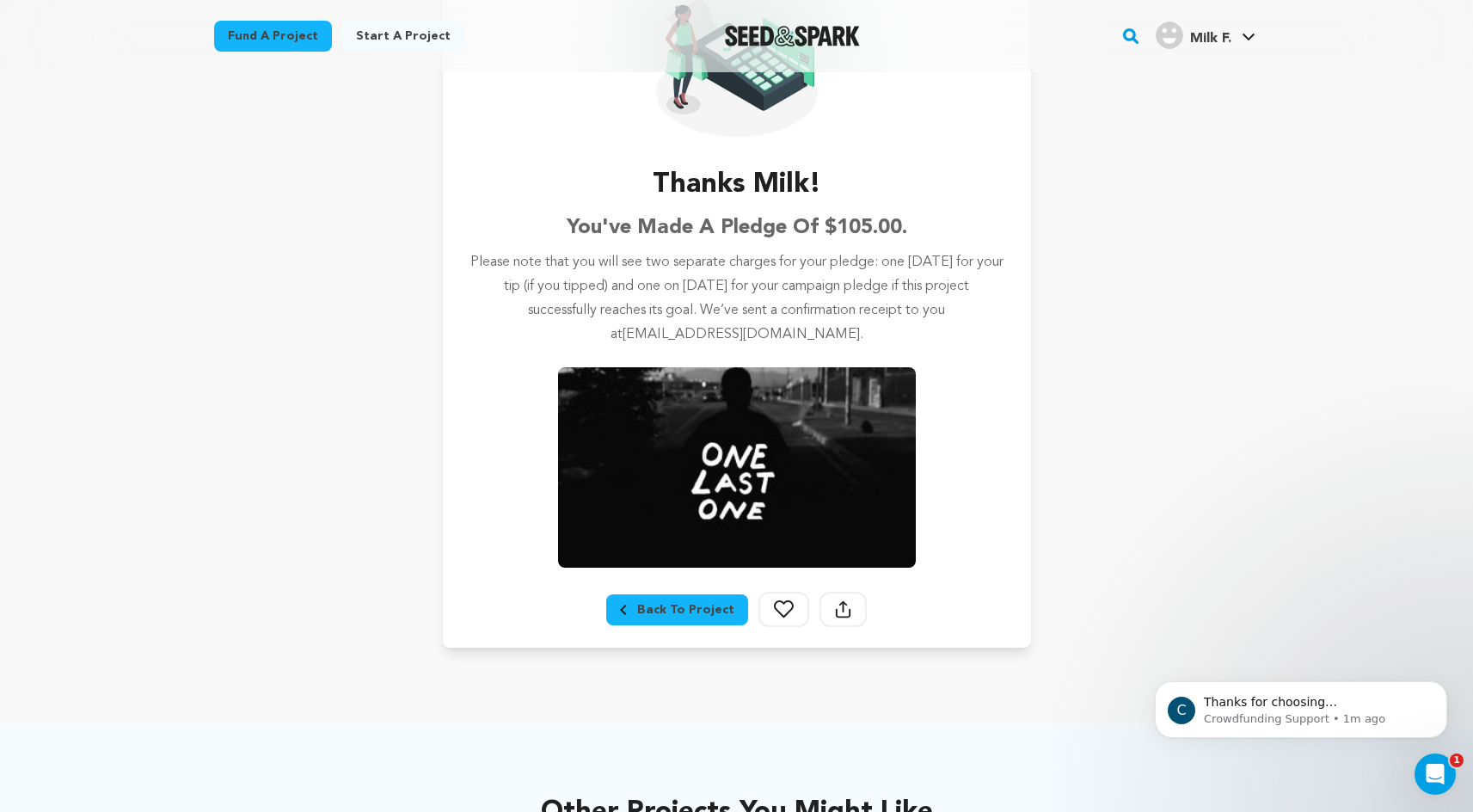
click at [331, 452] on div "Project details Checkout Thanks Milk! You've made a pledge of $105.00. Please n…" at bounding box center [737, 291] width 1101 height 783
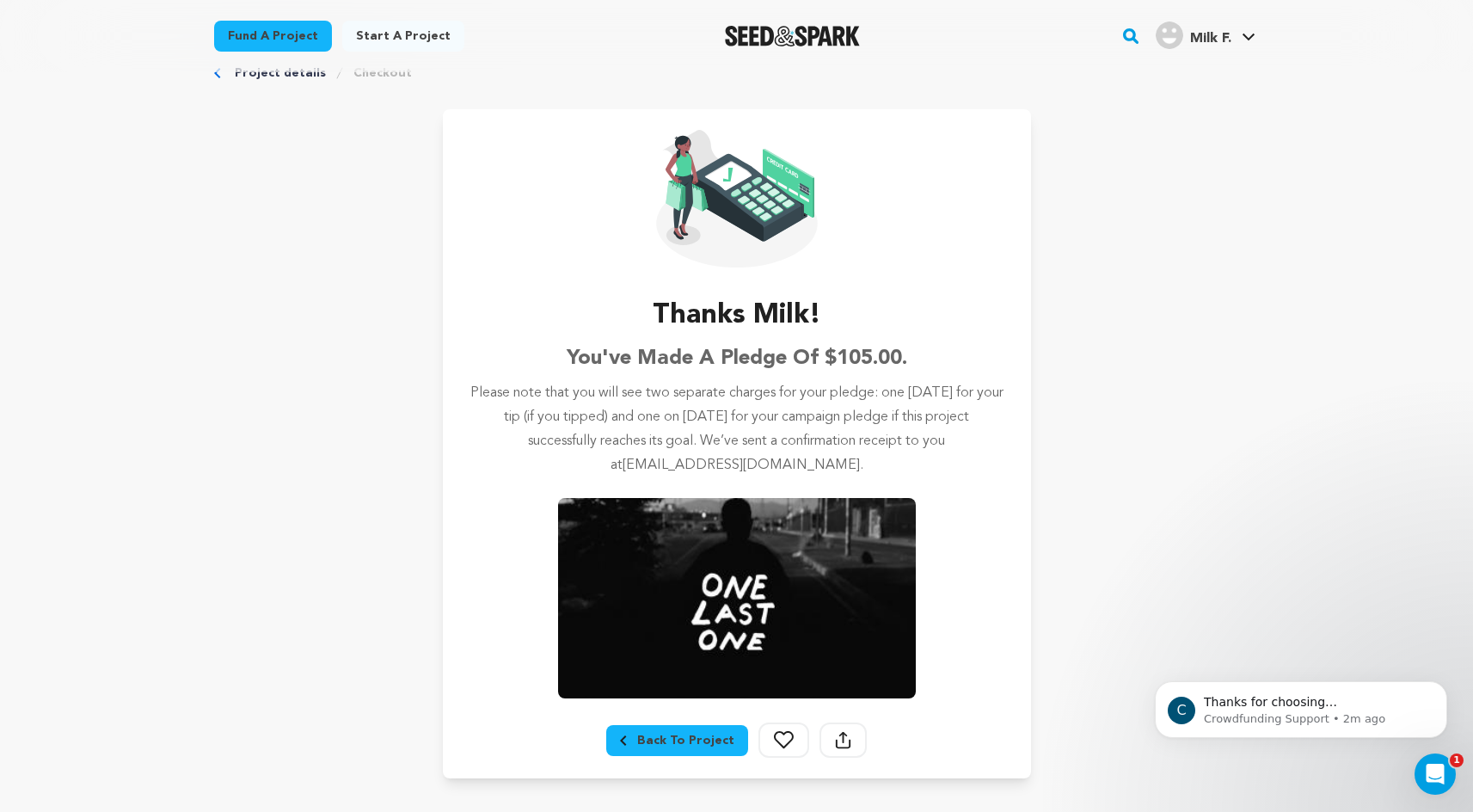
scroll to position [0, 0]
